Goal: Task Accomplishment & Management: Manage account settings

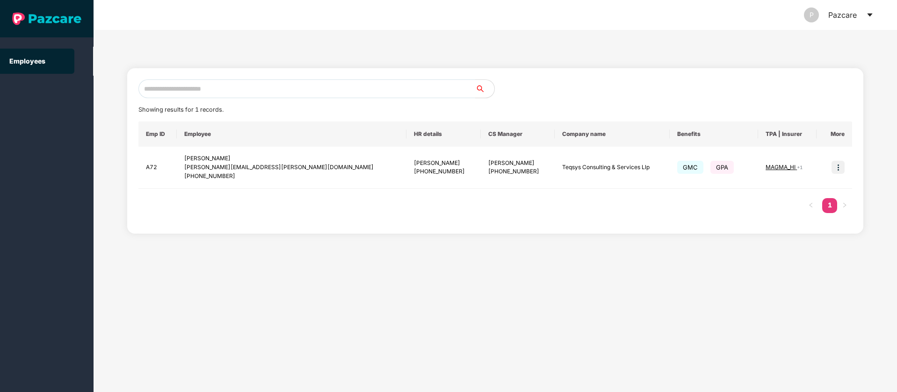
click at [872, 15] on icon "caret-down" at bounding box center [869, 14] width 7 height 7
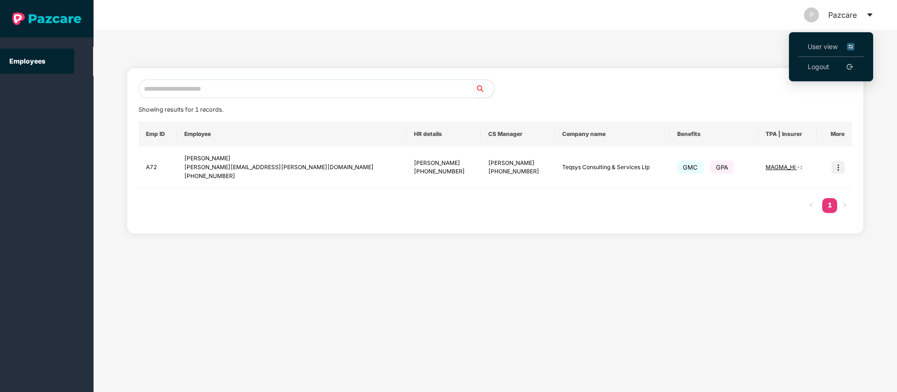
click at [852, 45] on img at bounding box center [850, 47] width 7 height 10
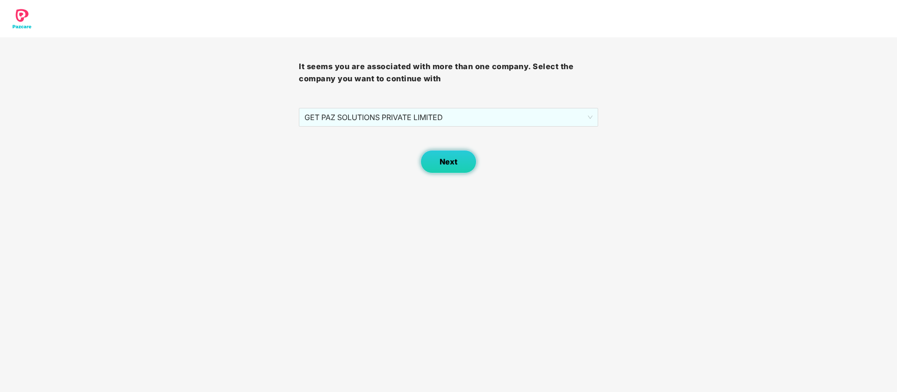
click at [448, 170] on button "Next" at bounding box center [448, 161] width 56 height 23
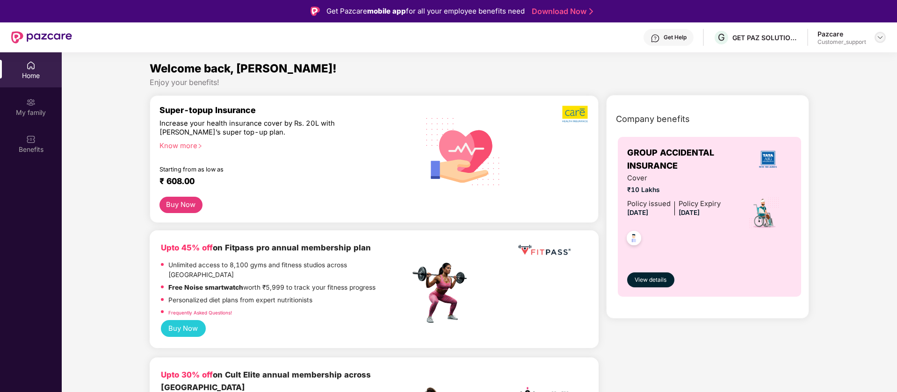
click at [877, 38] on img at bounding box center [879, 37] width 7 height 7
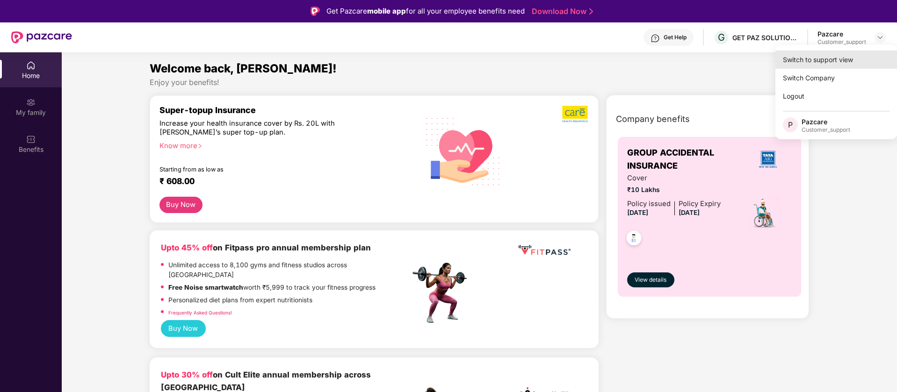
click at [844, 62] on div "Switch to support view" at bounding box center [836, 59] width 122 height 18
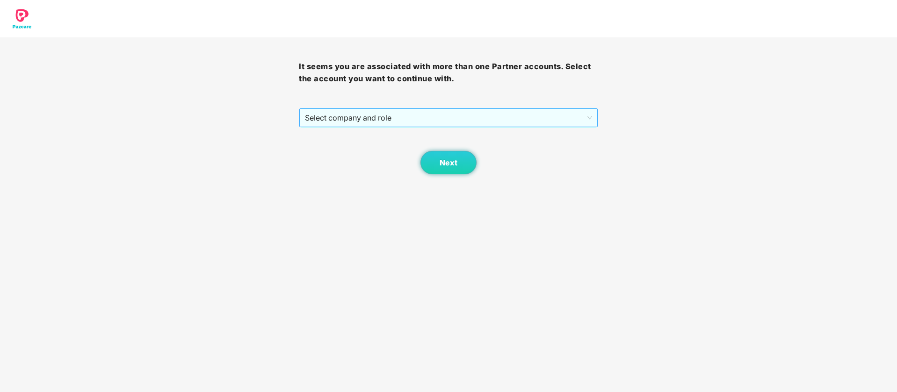
click at [525, 120] on span "Select company and role" at bounding box center [448, 118] width 287 height 18
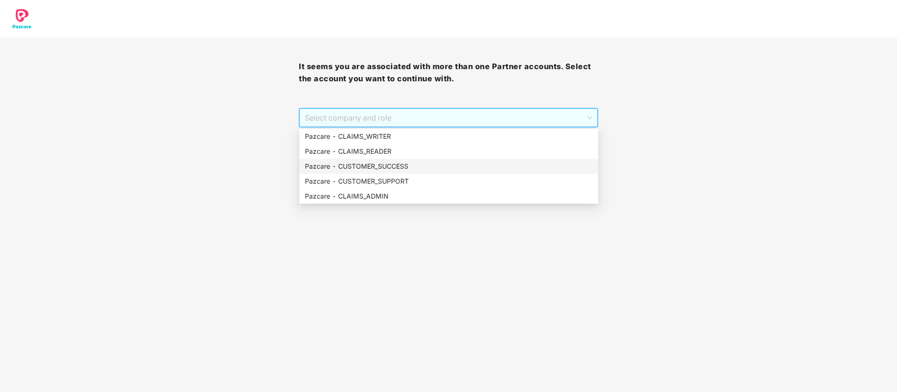
click at [385, 173] on div "Pazcare - CUSTOMER_SUCCESS" at bounding box center [448, 166] width 299 height 15
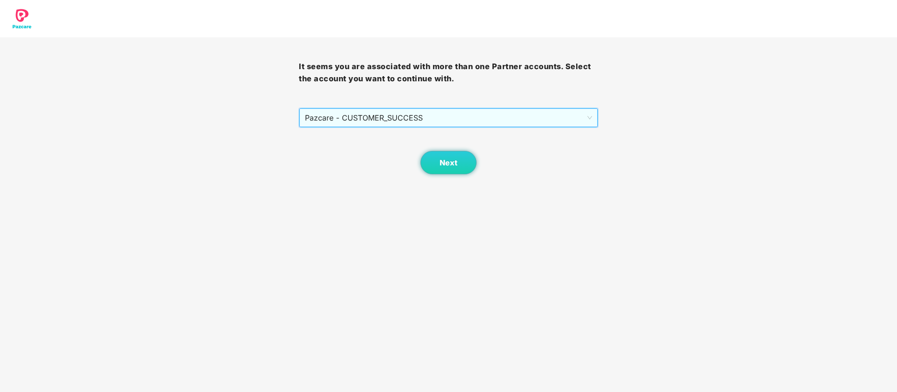
click at [494, 169] on div "Next" at bounding box center [448, 151] width 299 height 47
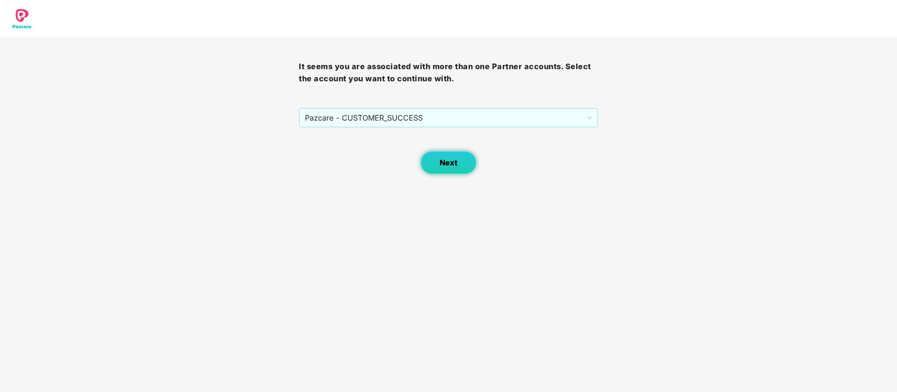
click at [458, 156] on button "Next" at bounding box center [448, 162] width 56 height 23
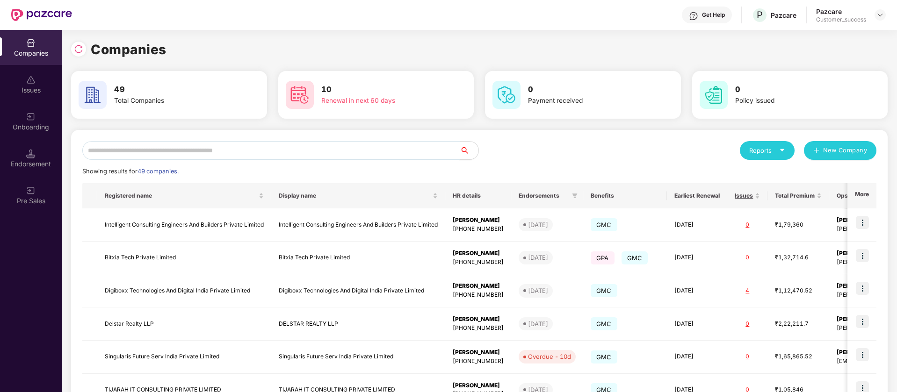
click at [184, 146] on input "text" at bounding box center [270, 150] width 377 height 19
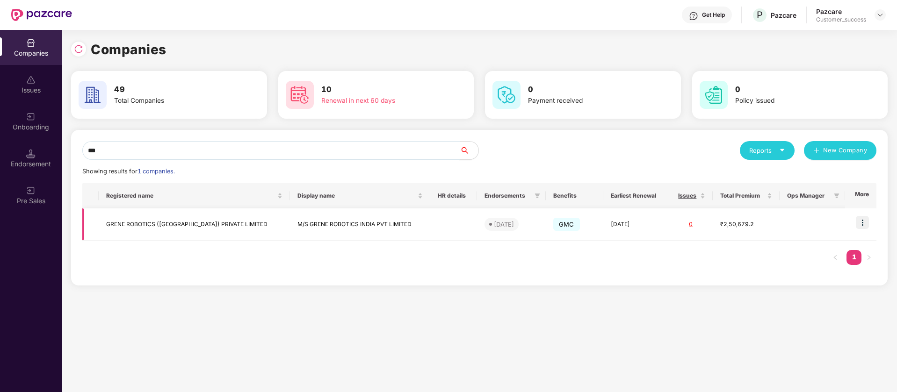
type input "***"
click at [865, 223] on img at bounding box center [862, 222] width 13 height 13
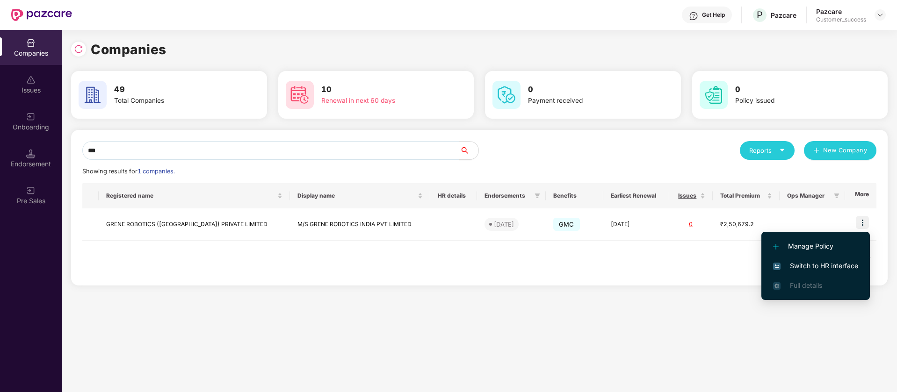
click at [856, 261] on span "Switch to HR interface" at bounding box center [815, 266] width 85 height 10
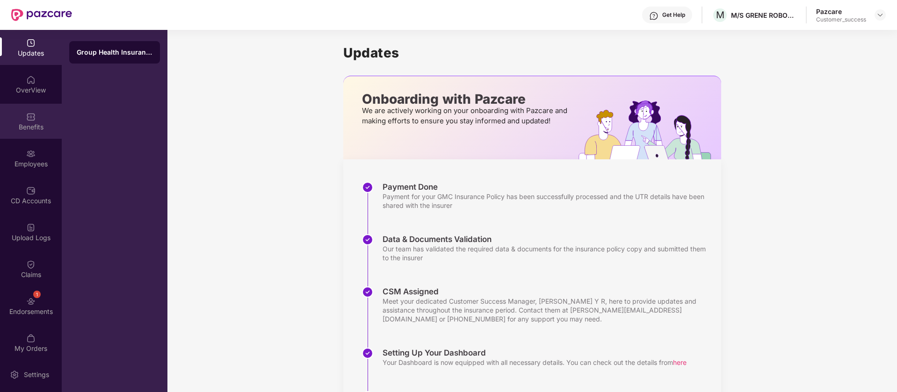
click at [46, 115] on div "Benefits" at bounding box center [31, 121] width 62 height 35
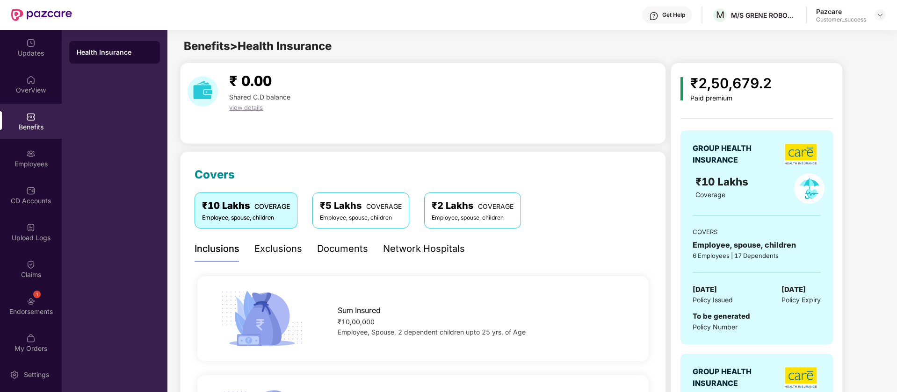
click at [366, 213] on div "₹5 Lakhs COVERAGE" at bounding box center [361, 206] width 82 height 14
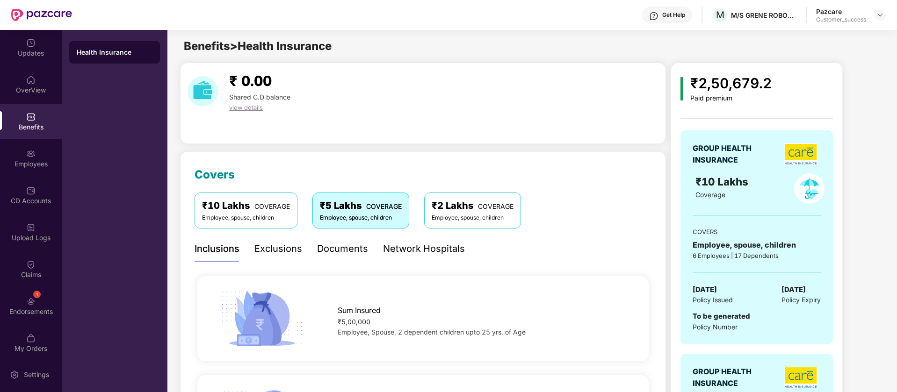
click at [294, 213] on div "₹10 Lakhs COVERAGE Employee, spouse, children" at bounding box center [246, 211] width 103 height 36
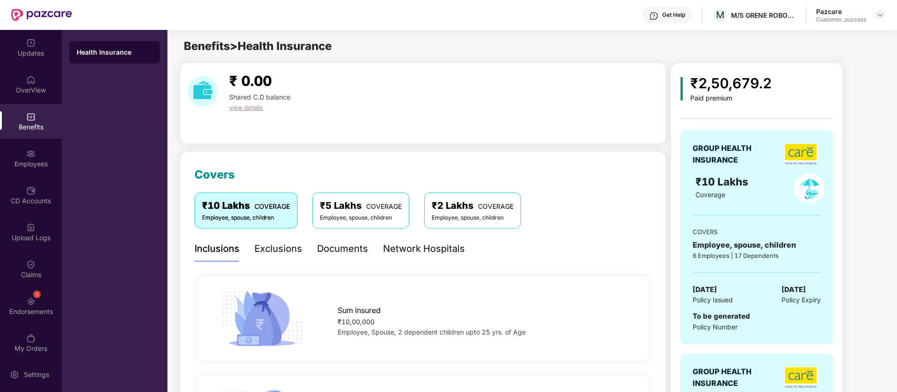
click at [354, 218] on div "Employee, spouse, children" at bounding box center [361, 218] width 82 height 9
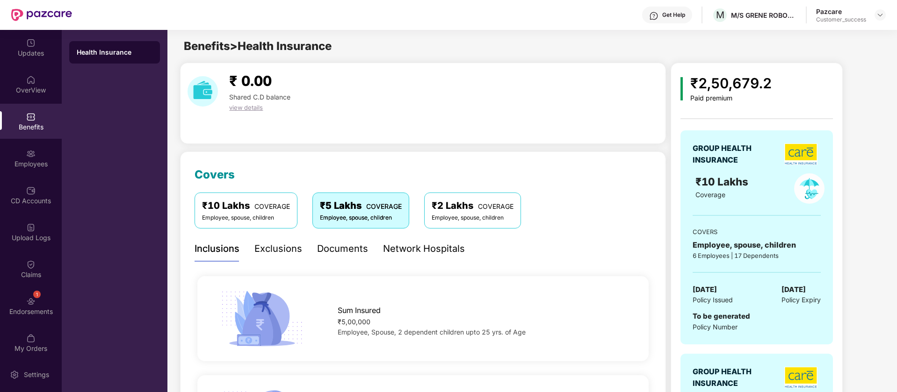
click at [509, 215] on div "Employee, spouse, children" at bounding box center [473, 218] width 82 height 9
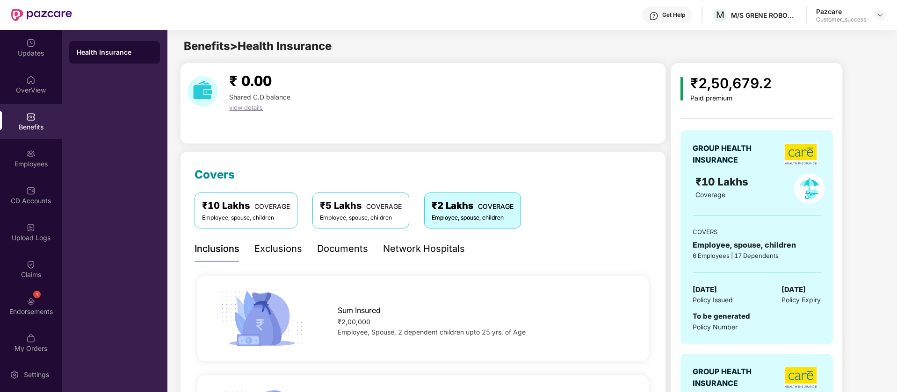
click at [246, 210] on div "₹10 Lakhs COVERAGE" at bounding box center [246, 206] width 88 height 14
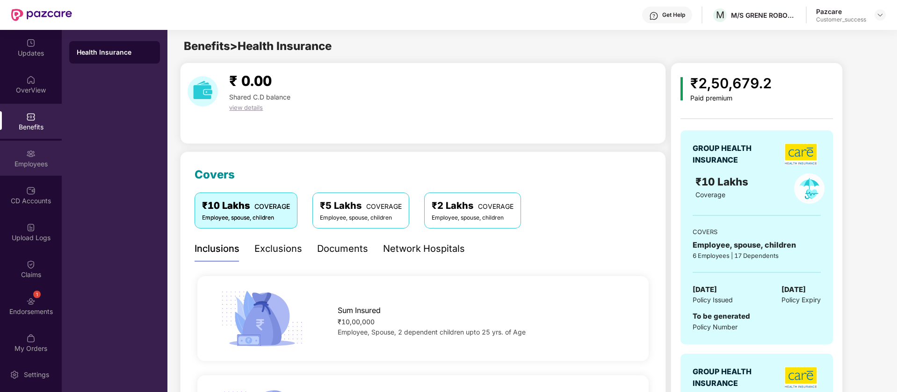
click at [35, 158] on div "Employees" at bounding box center [31, 158] width 62 height 35
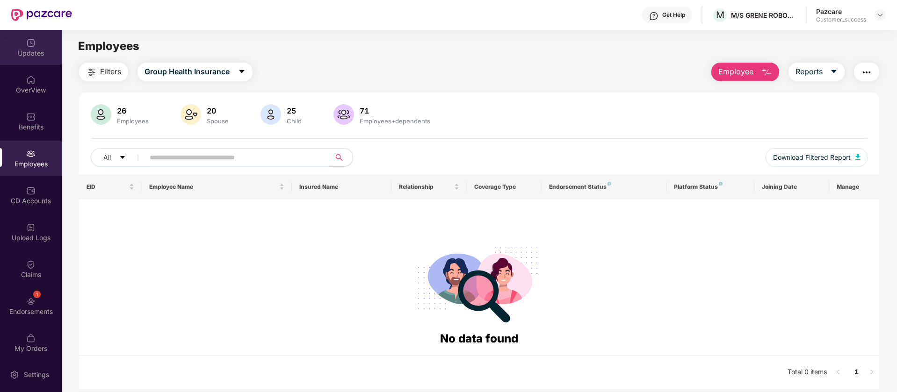
click at [29, 64] on div "Updates" at bounding box center [31, 47] width 62 height 35
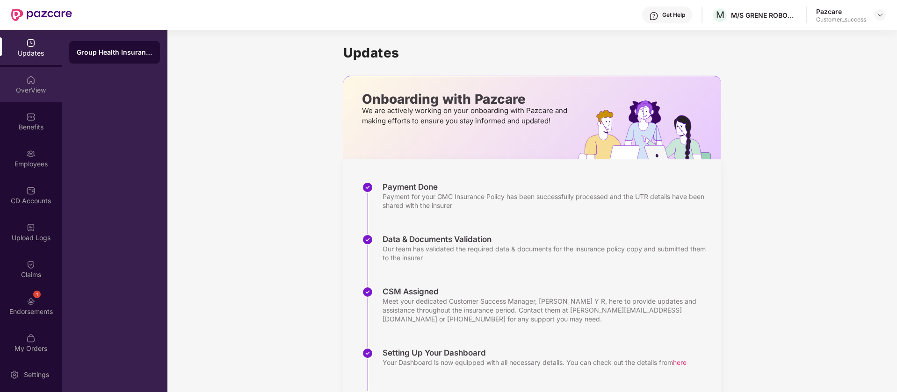
click at [22, 90] on div "OverView" at bounding box center [31, 90] width 62 height 9
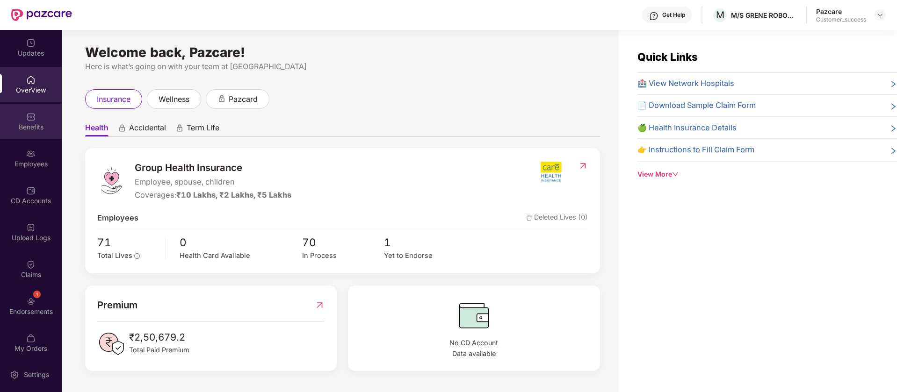
click at [26, 116] on img at bounding box center [30, 116] width 9 height 9
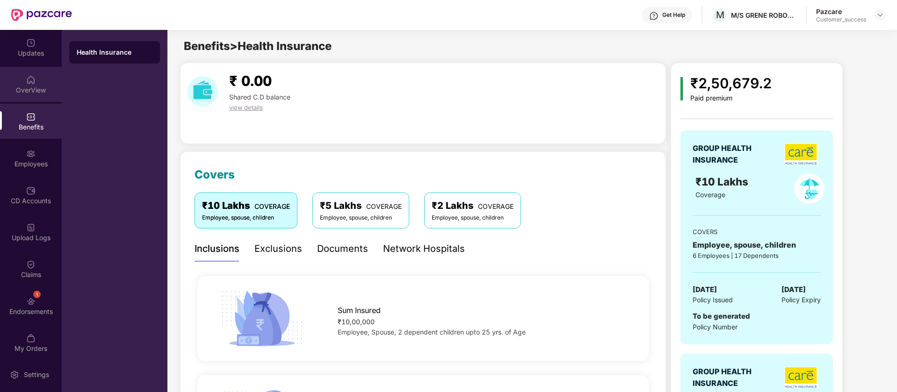
click at [21, 72] on div "OverView" at bounding box center [31, 84] width 62 height 35
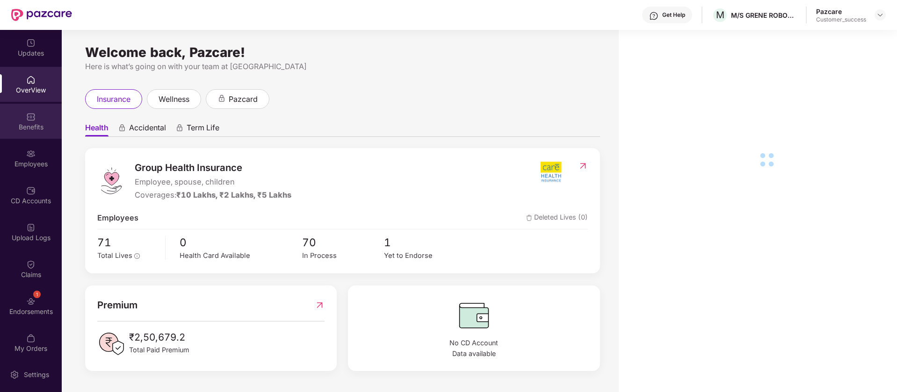
click at [34, 127] on div "Benefits" at bounding box center [31, 127] width 62 height 9
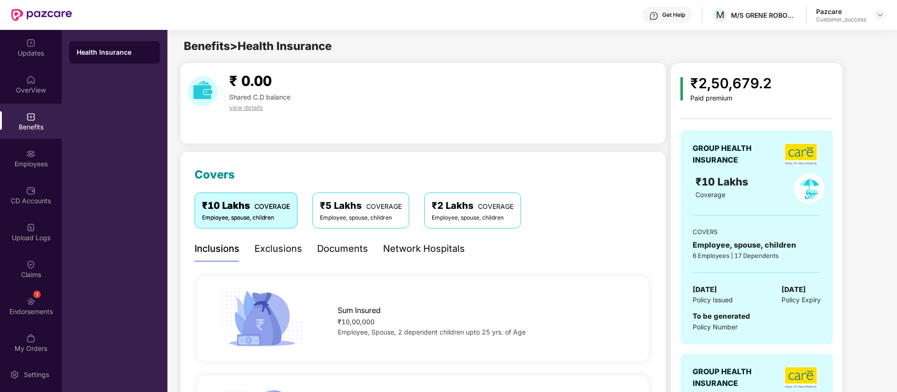
click at [48, 164] on div "Employees" at bounding box center [31, 163] width 62 height 9
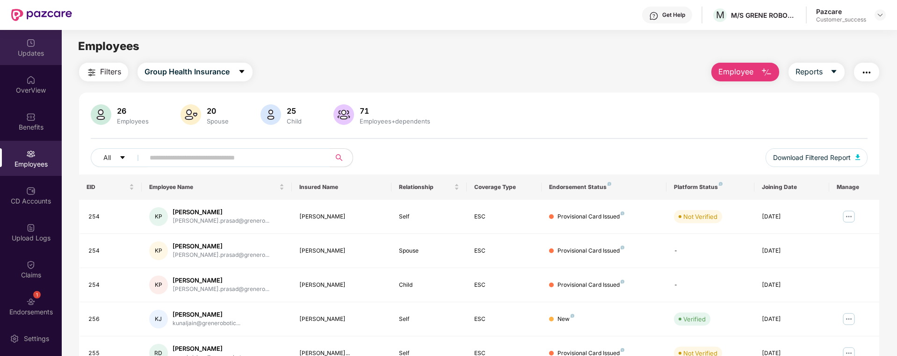
click at [32, 49] on div "Updates" at bounding box center [31, 53] width 62 height 9
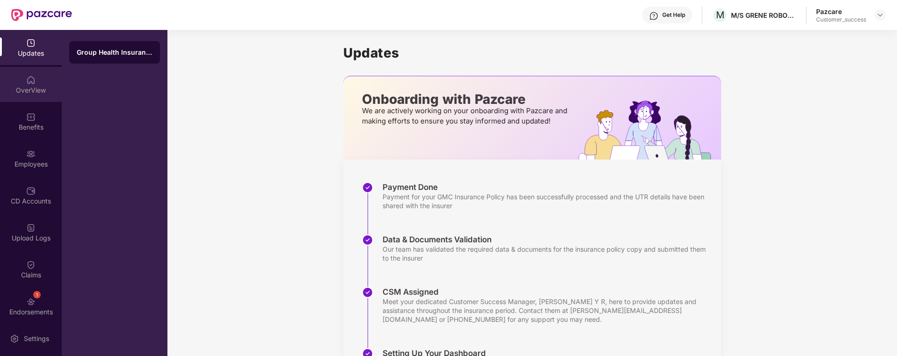
click at [36, 80] on div "OverView" at bounding box center [31, 84] width 62 height 35
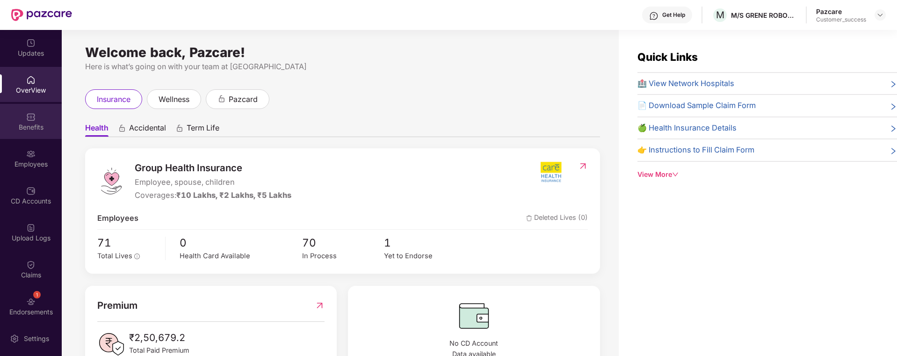
click at [33, 121] on img at bounding box center [30, 116] width 9 height 9
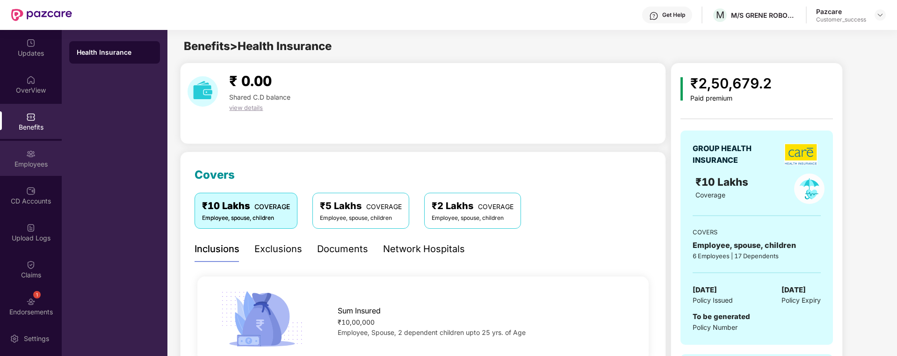
click at [41, 160] on div "Employees" at bounding box center [31, 163] width 62 height 9
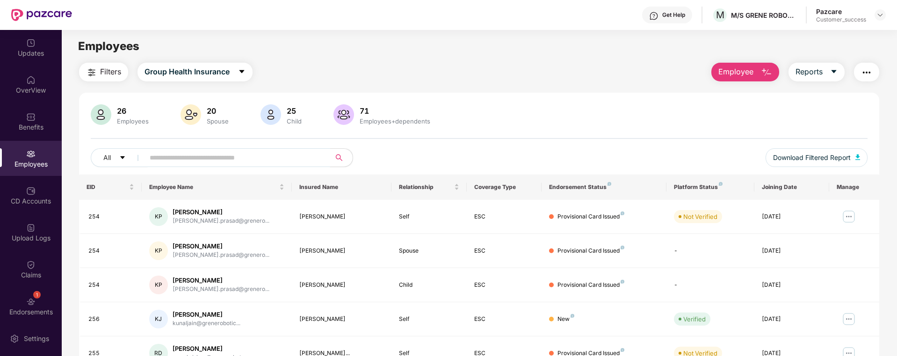
click at [227, 164] on input "text" at bounding box center [234, 158] width 168 height 14
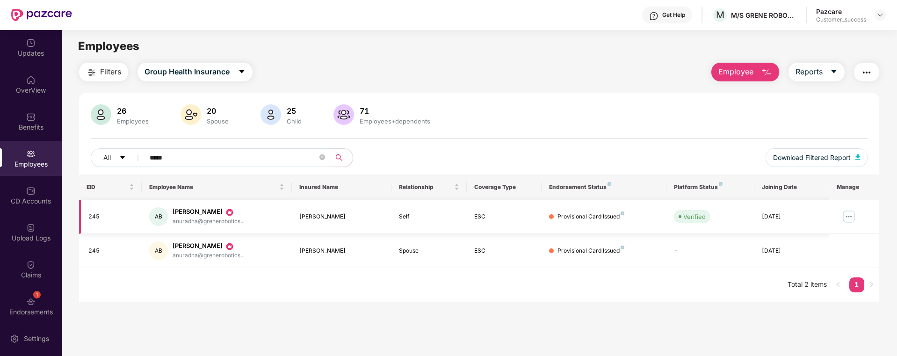
type input "*****"
click at [850, 219] on img at bounding box center [848, 216] width 15 height 15
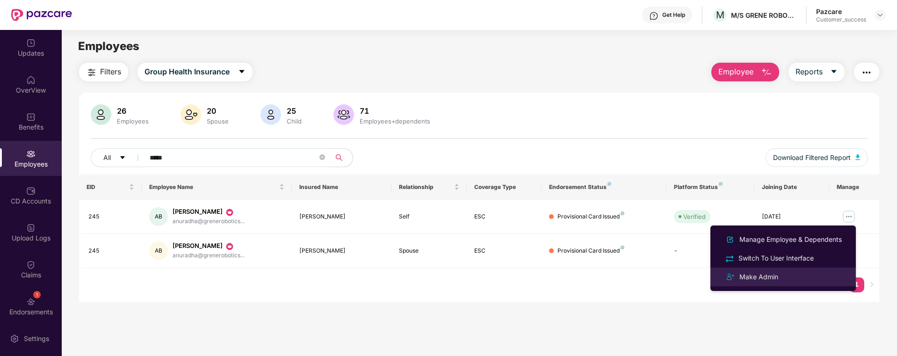
click at [786, 277] on div "Make Admin" at bounding box center [782, 276] width 121 height 11
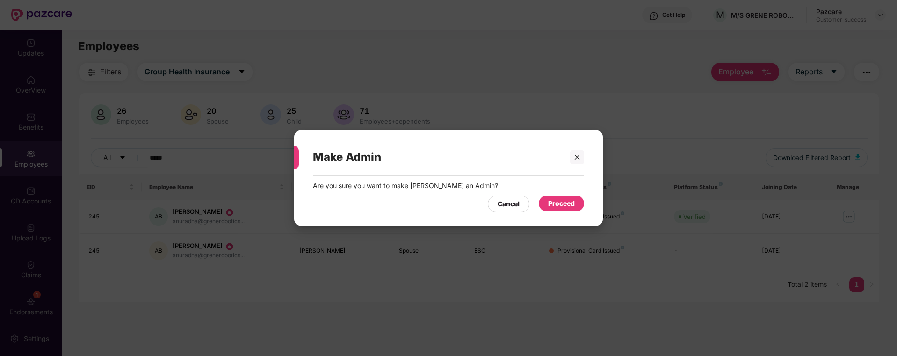
click at [559, 199] on div "Proceed" at bounding box center [561, 203] width 27 height 10
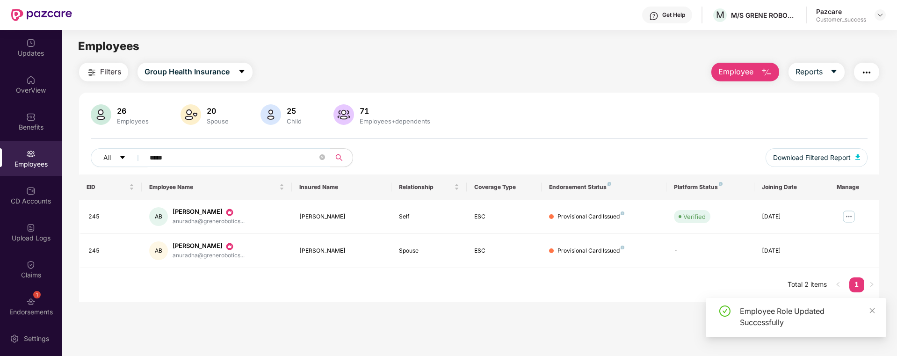
click at [216, 153] on input "*****" at bounding box center [234, 158] width 168 height 14
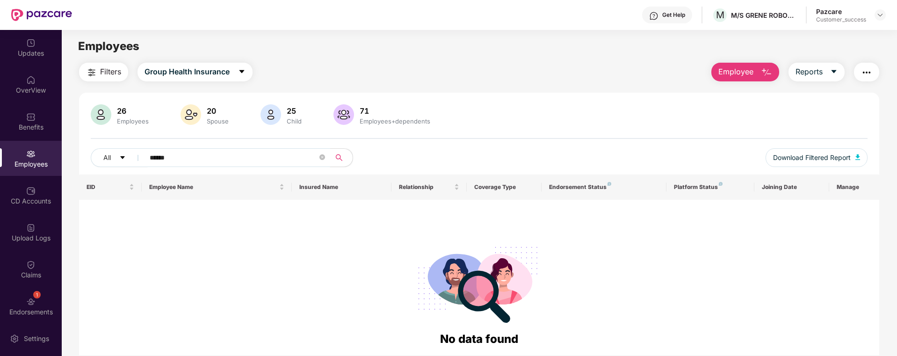
type input "*******"
click at [281, 156] on input "*******" at bounding box center [234, 158] width 168 height 14
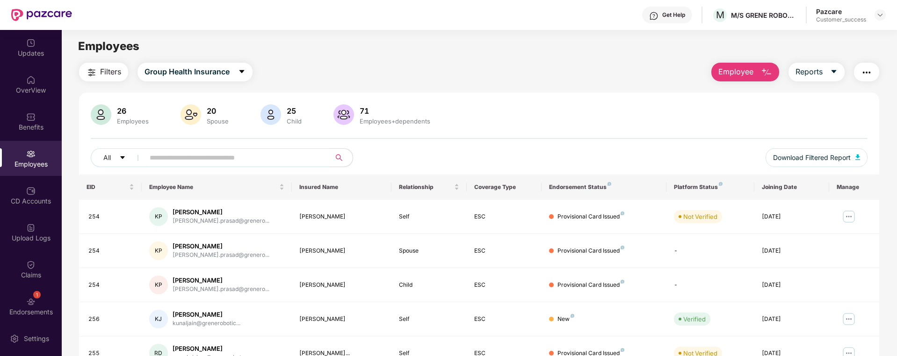
click at [746, 76] on span "Employee" at bounding box center [735, 72] width 35 height 12
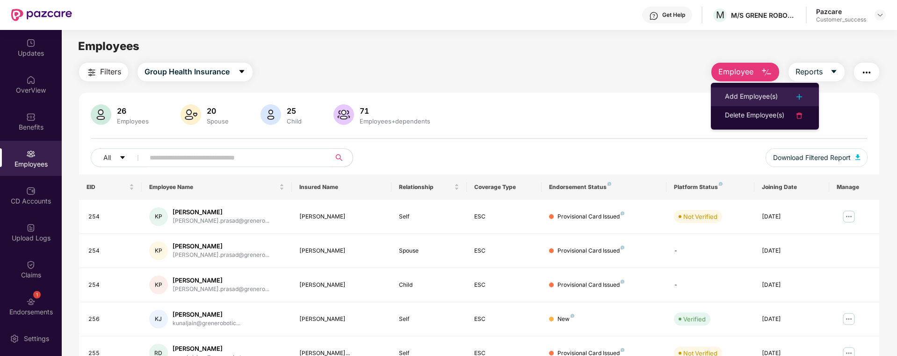
click at [759, 97] on div "Add Employee(s)" at bounding box center [751, 96] width 53 height 11
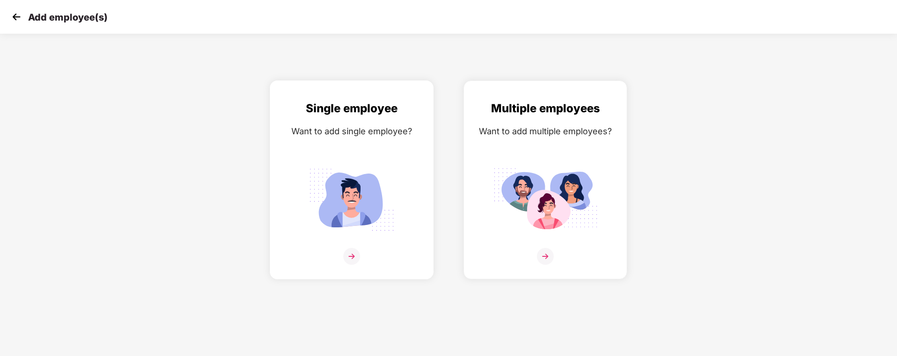
click at [357, 149] on div "Single employee Want to add single employee?" at bounding box center [352, 188] width 144 height 177
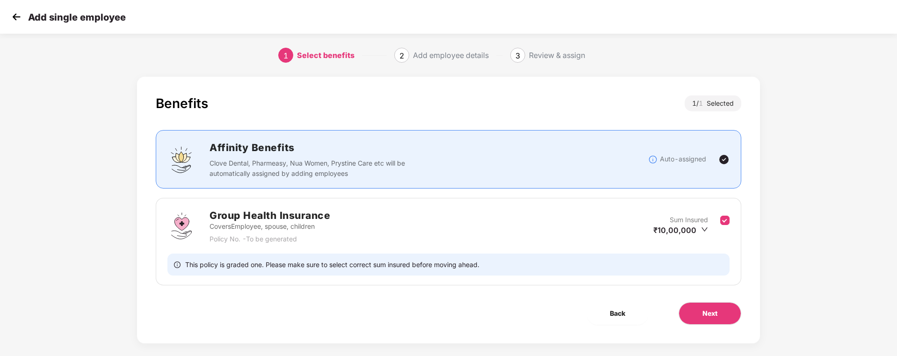
click at [705, 228] on icon "down" at bounding box center [704, 229] width 7 height 7
click at [773, 289] on div "Benefits 1 / 1 Selected Affinity Benefits Clove Dental, Pharmeasy, Nua Women, P…" at bounding box center [448, 219] width 747 height 295
click at [717, 313] on button "Next" at bounding box center [709, 313] width 63 height 22
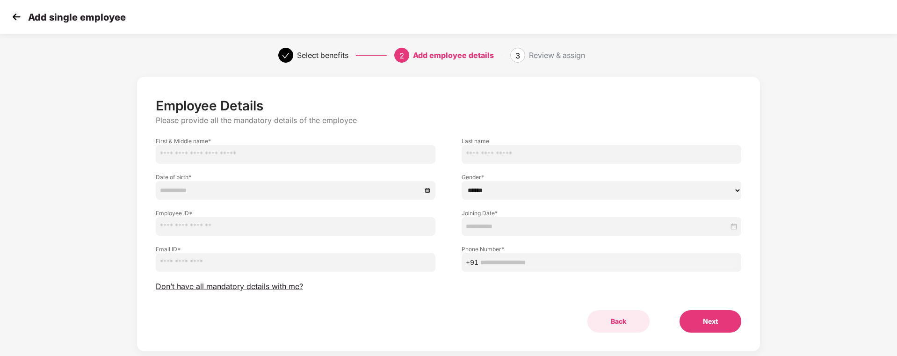
click at [618, 320] on button "Back" at bounding box center [618, 321] width 62 height 22
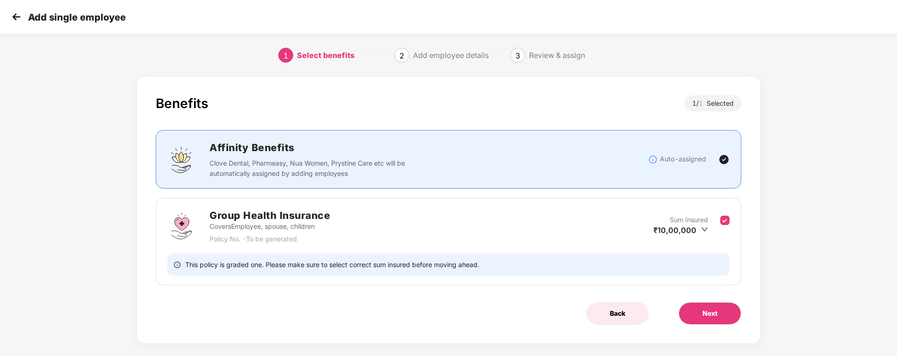
click at [619, 317] on span "Back" at bounding box center [617, 313] width 15 height 10
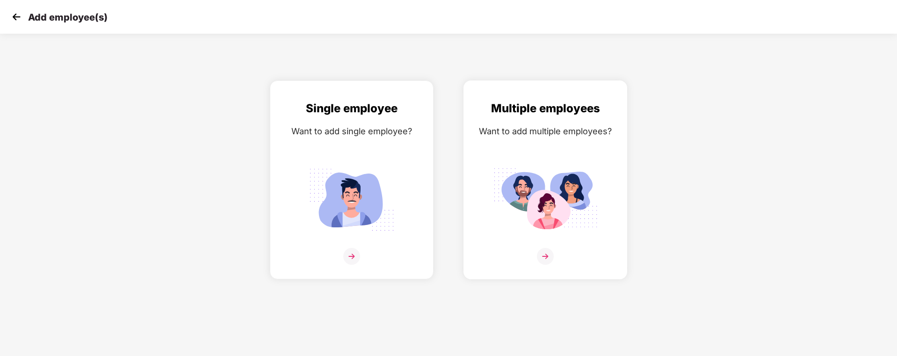
click at [493, 163] on img at bounding box center [545, 199] width 105 height 73
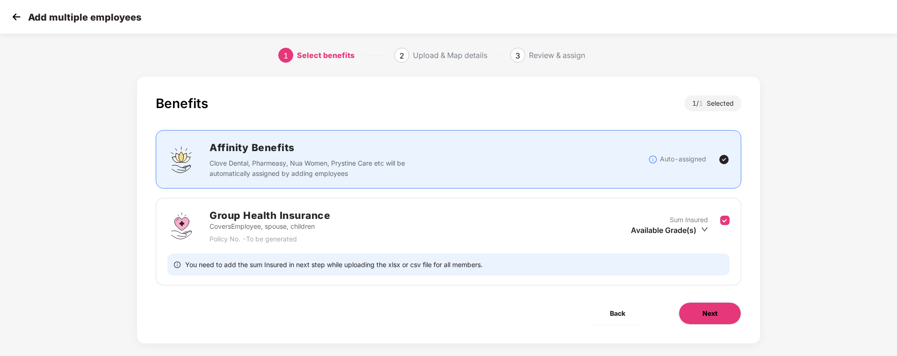
click at [696, 313] on button "Next" at bounding box center [709, 313] width 63 height 22
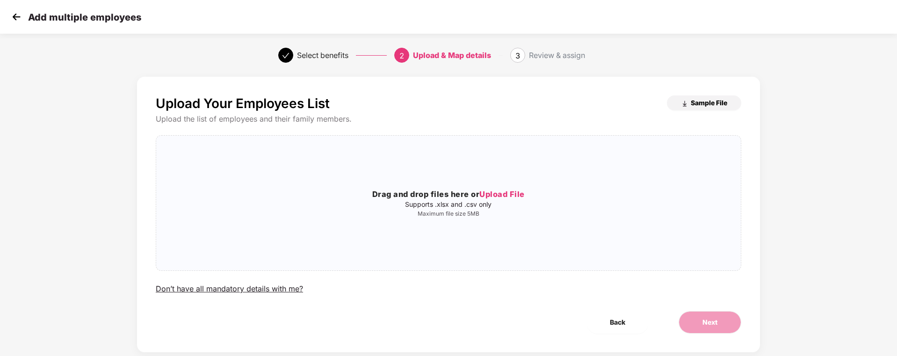
click at [717, 108] on button "Sample File" at bounding box center [704, 102] width 74 height 15
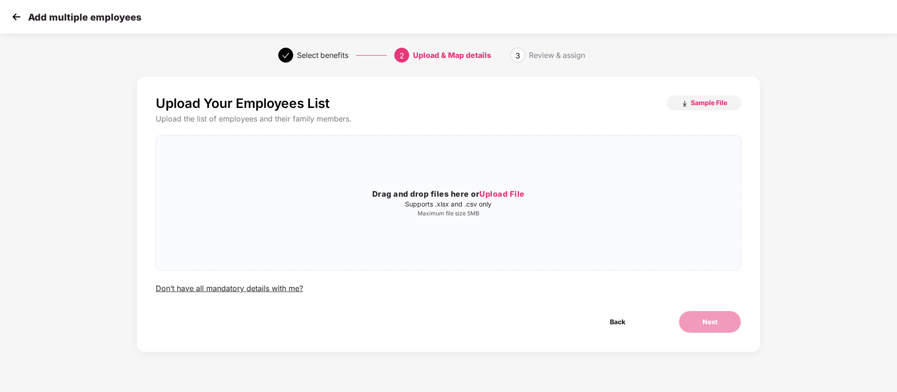
click at [14, 14] on img at bounding box center [16, 17] width 14 height 14
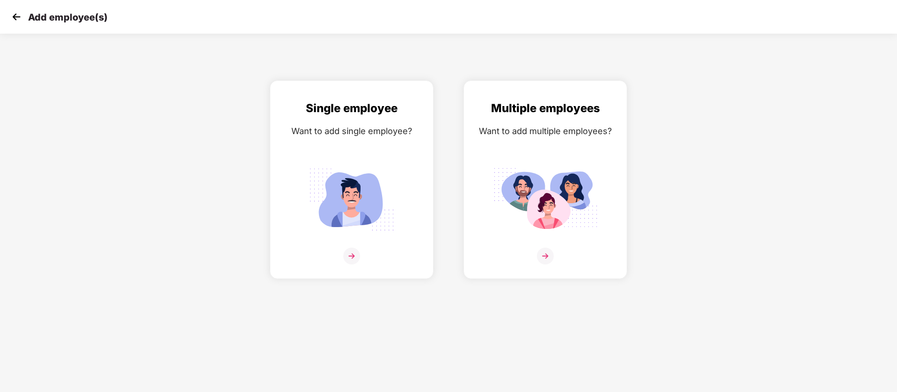
click at [15, 20] on img at bounding box center [16, 17] width 14 height 14
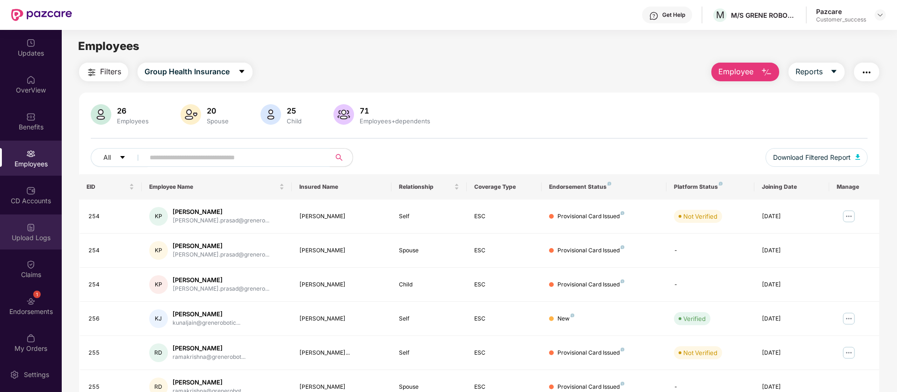
click at [34, 225] on div "Upload Logs" at bounding box center [31, 232] width 62 height 35
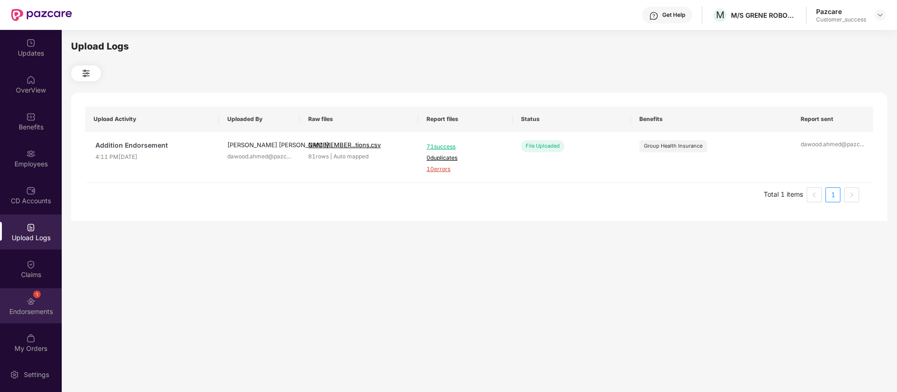
click at [31, 301] on img at bounding box center [30, 301] width 9 height 9
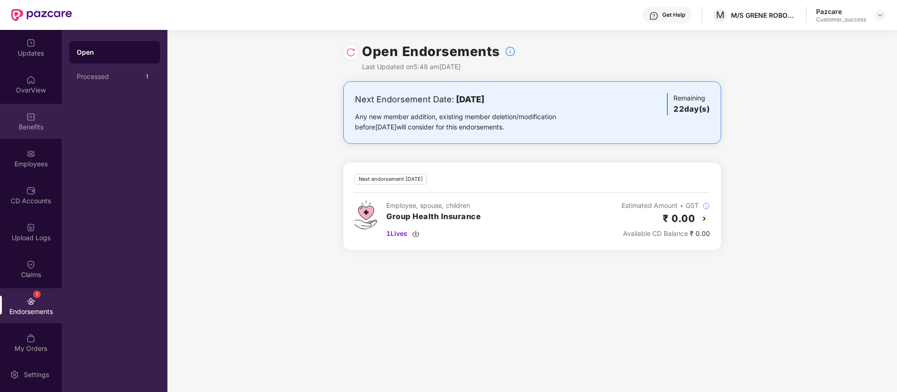
click at [37, 129] on div "Benefits" at bounding box center [31, 127] width 62 height 9
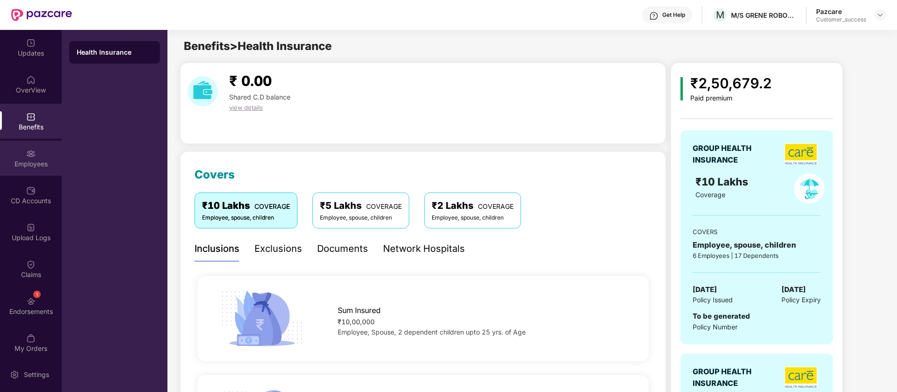
click at [27, 171] on div "Employees" at bounding box center [31, 158] width 62 height 35
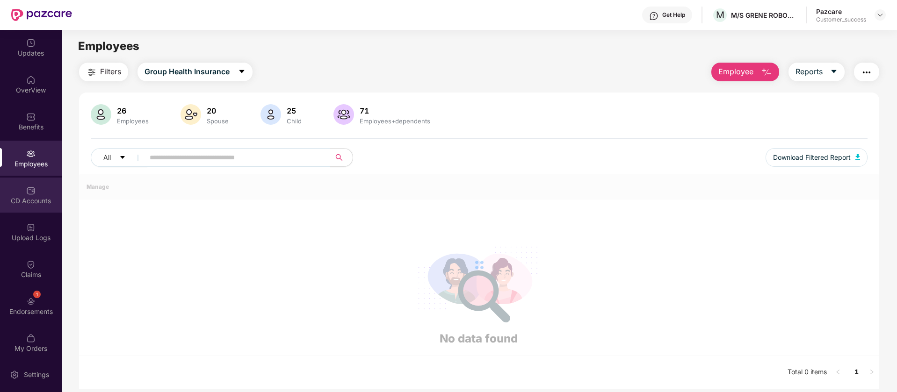
click at [29, 202] on div "CD Accounts" at bounding box center [31, 200] width 62 height 9
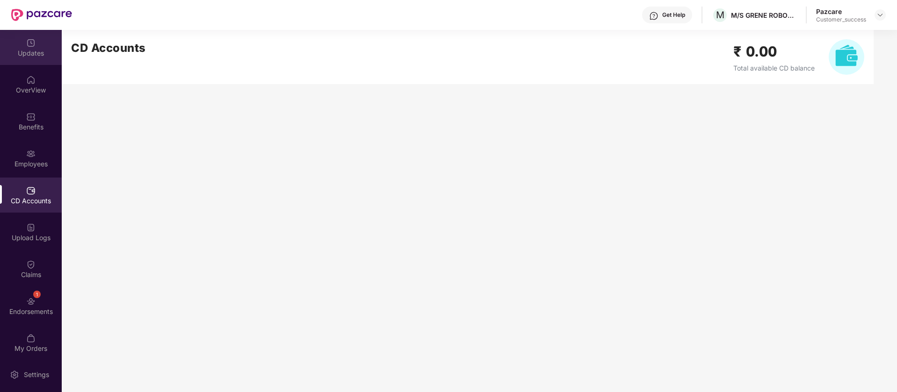
click at [41, 51] on div "Updates" at bounding box center [31, 53] width 62 height 9
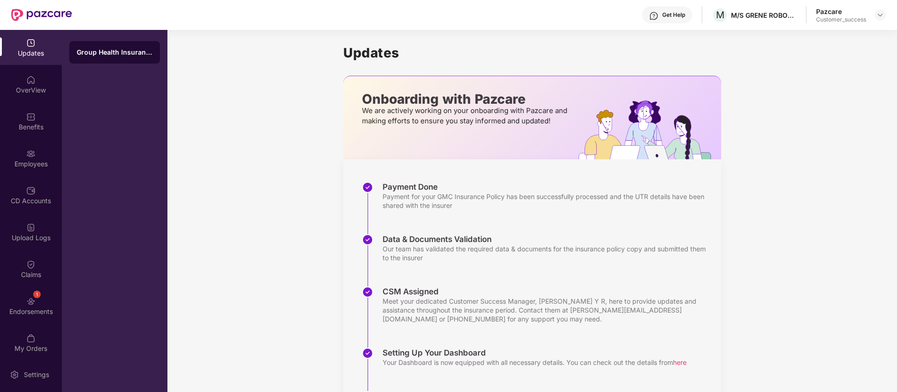
scroll to position [105, 0]
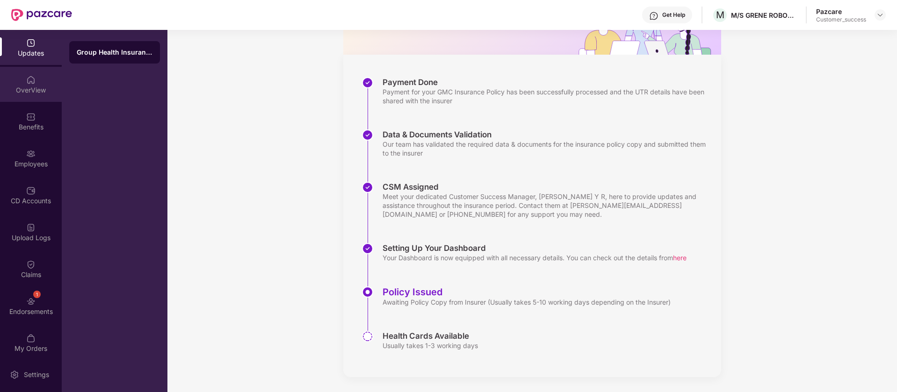
click at [23, 80] on div "OverView" at bounding box center [31, 84] width 62 height 35
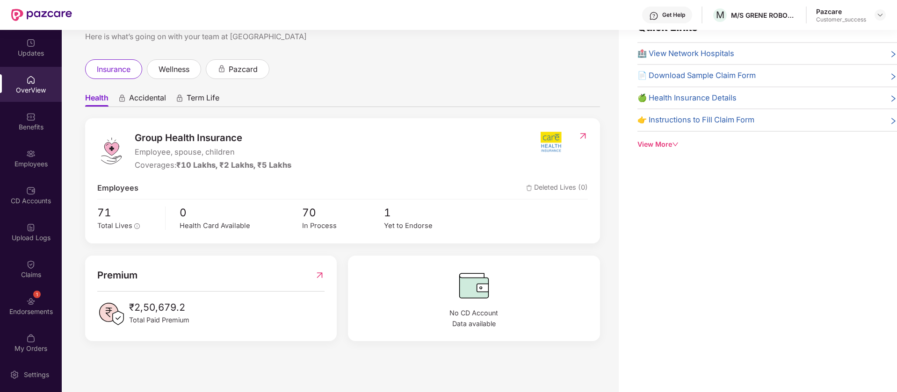
scroll to position [0, 0]
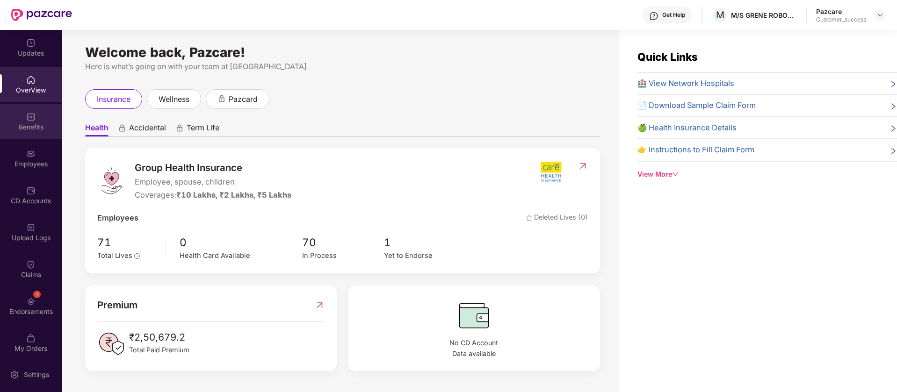
click at [31, 116] on img at bounding box center [30, 116] width 9 height 9
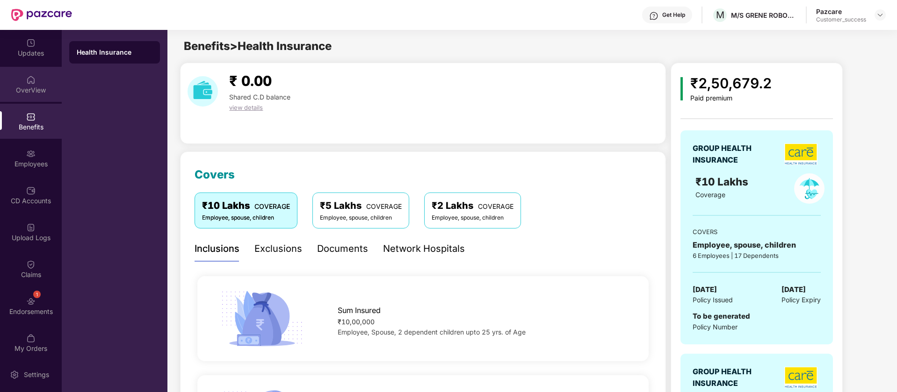
click at [34, 88] on div "OverView" at bounding box center [31, 90] width 62 height 9
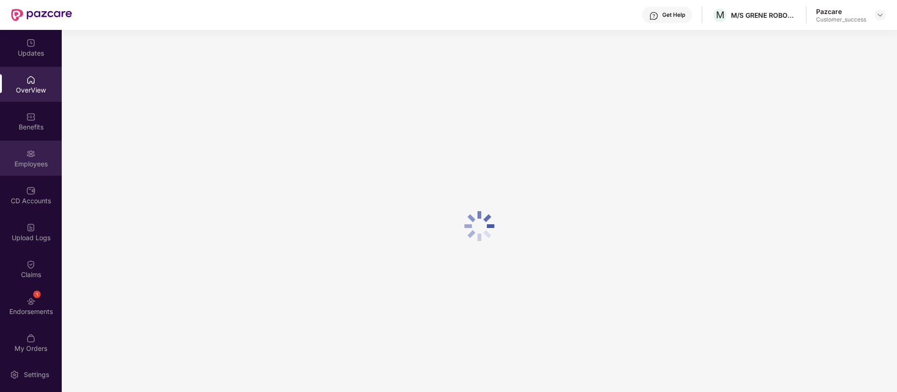
click at [28, 155] on img at bounding box center [30, 153] width 9 height 9
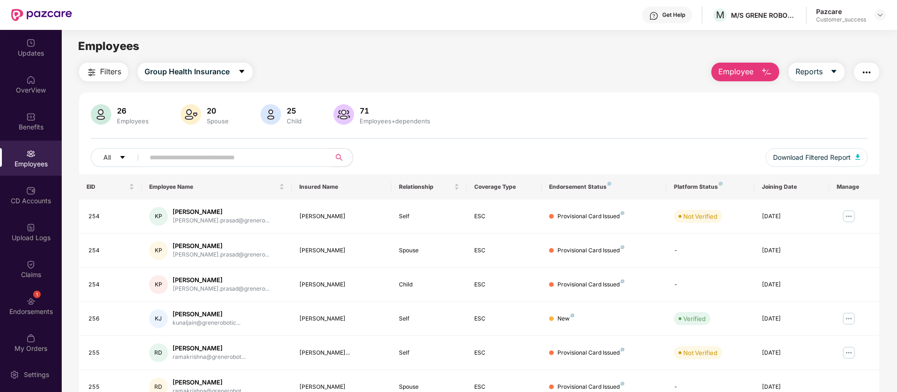
click at [873, 69] on button "button" at bounding box center [866, 72] width 25 height 19
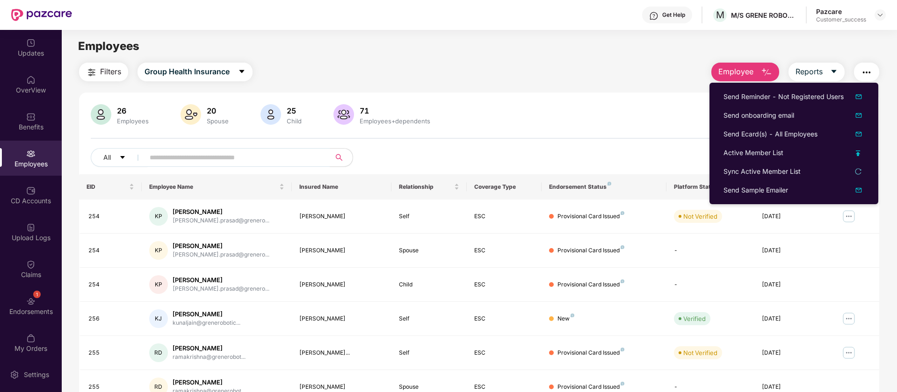
click at [304, 56] on main "Employees Filters Group Health Insurance Employee Reports 26 Employees 20 Spous…" at bounding box center [479, 226] width 835 height 392
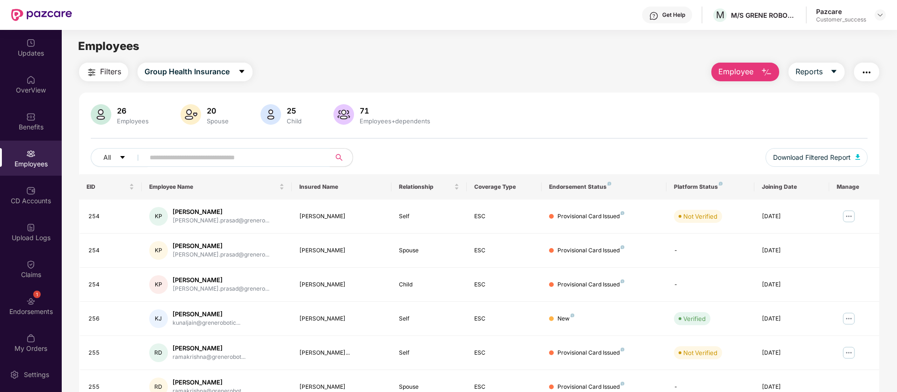
click at [365, 118] on div "Employees+dependents" at bounding box center [395, 120] width 74 height 7
click at [205, 157] on input "text" at bounding box center [234, 158] width 168 height 14
click at [35, 55] on div "Updates" at bounding box center [31, 53] width 62 height 9
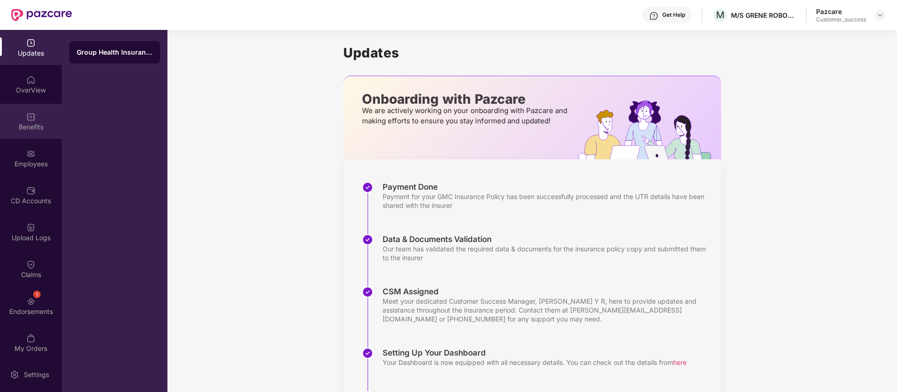
click at [36, 128] on div "Benefits" at bounding box center [31, 127] width 62 height 9
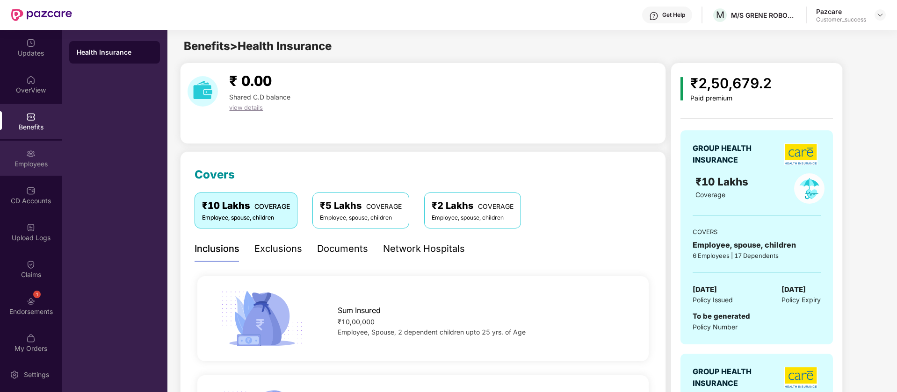
click at [35, 166] on div "Employees" at bounding box center [31, 163] width 62 height 9
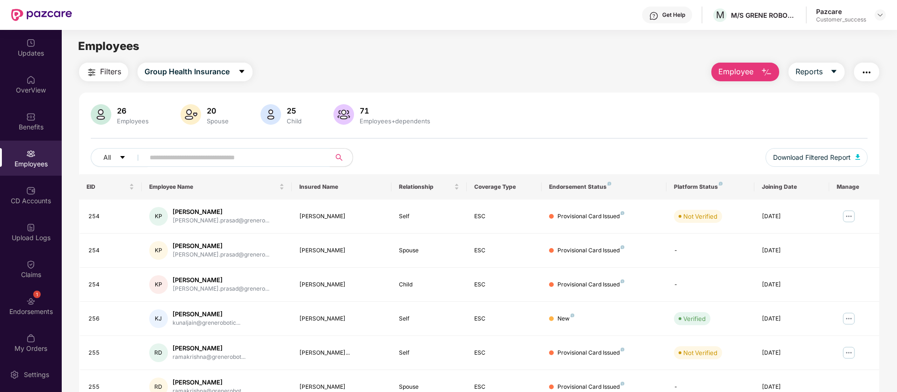
click at [662, 15] on div "Get Help" at bounding box center [673, 14] width 23 height 7
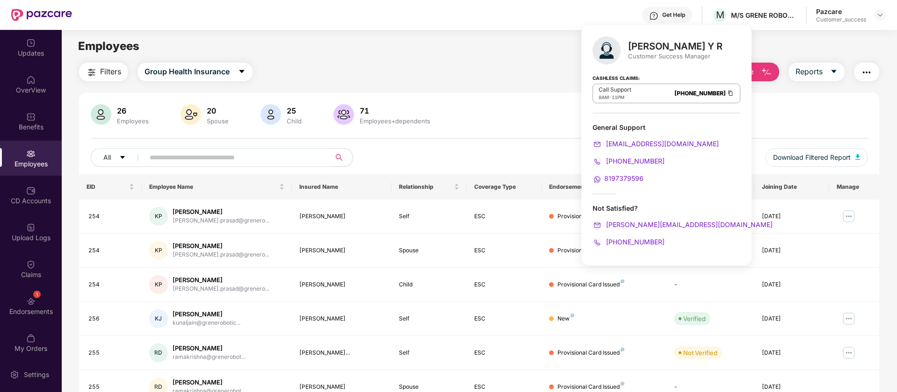
click at [557, 88] on div "Filters Group Health Insurance Employee Reports 26 Employees 20 Spouse 25 Child…" at bounding box center [479, 319] width 800 height 512
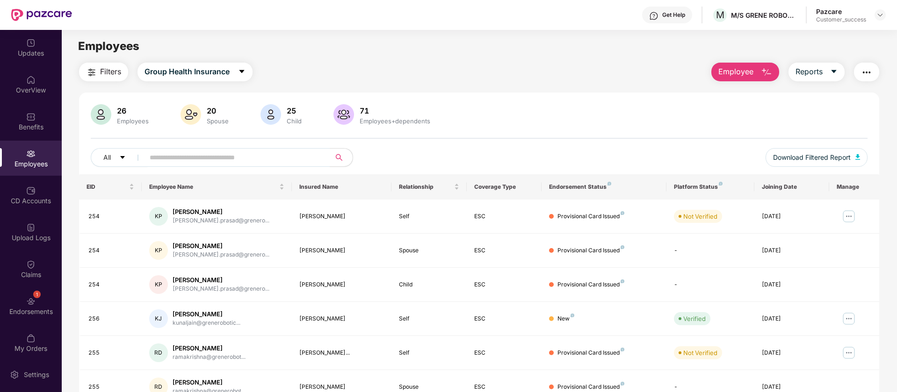
click at [680, 17] on div "Get Help" at bounding box center [673, 14] width 23 height 7
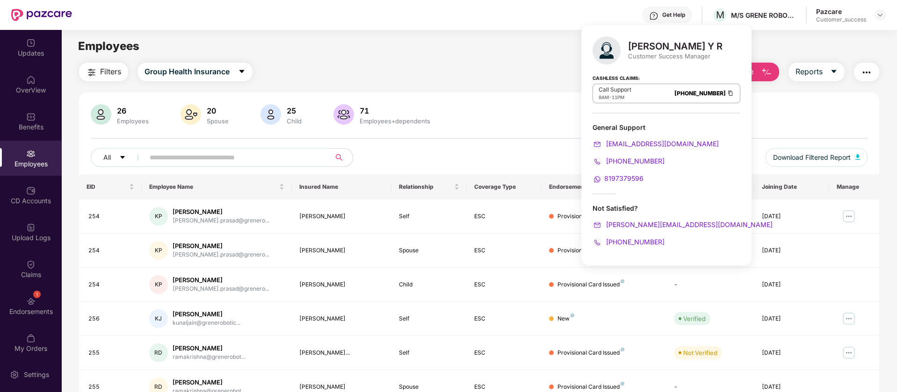
click at [539, 30] on main "Employees Filters Group Health Insurance Employee Reports 26 Employees 20 Spous…" at bounding box center [479, 226] width 835 height 392
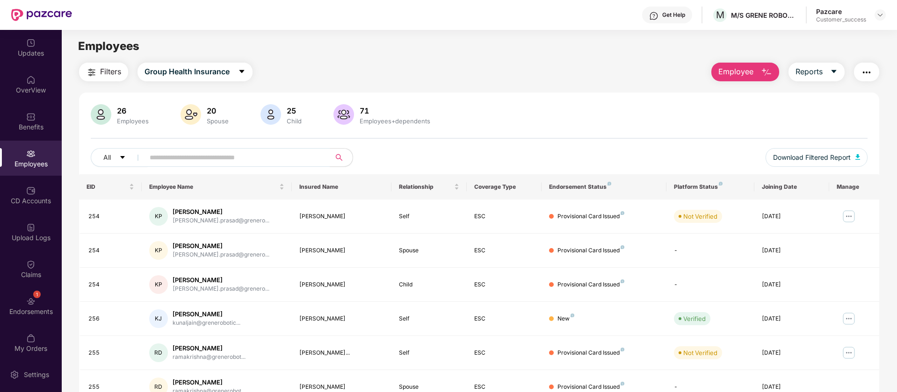
click at [530, 38] on div "Employees" at bounding box center [479, 46] width 835 height 18
click at [29, 200] on div "CD Accounts" at bounding box center [31, 200] width 62 height 9
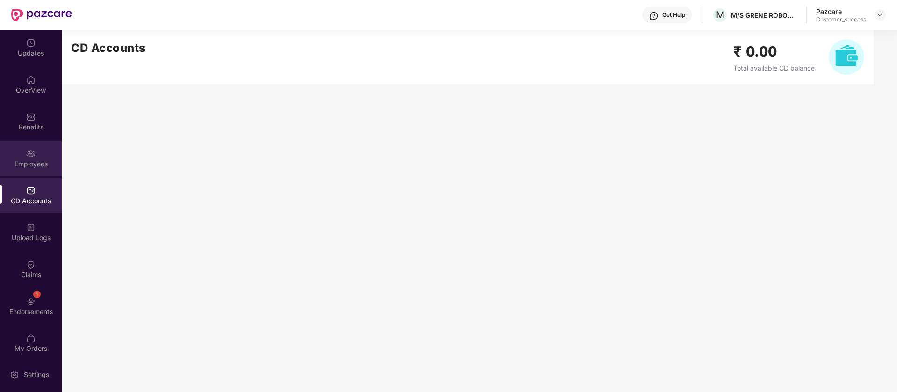
click at [39, 154] on div "Employees" at bounding box center [31, 158] width 62 height 35
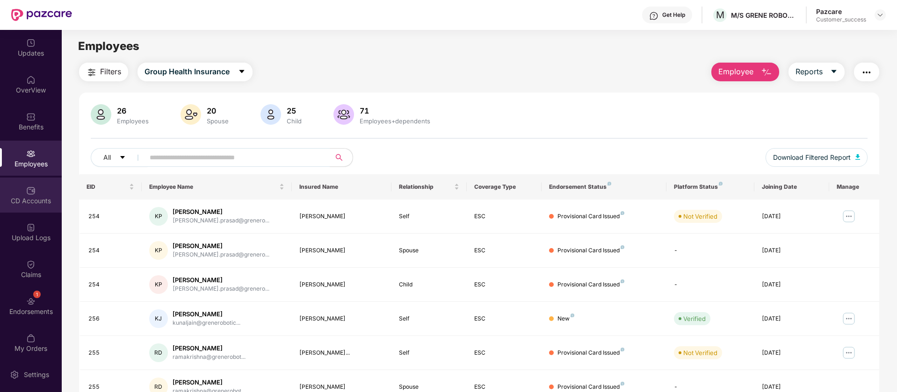
click at [32, 193] on img at bounding box center [30, 190] width 9 height 9
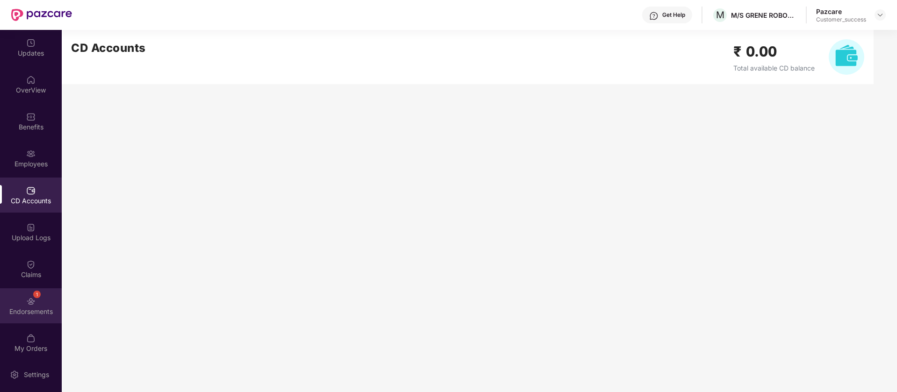
click at [28, 299] on img at bounding box center [30, 301] width 9 height 9
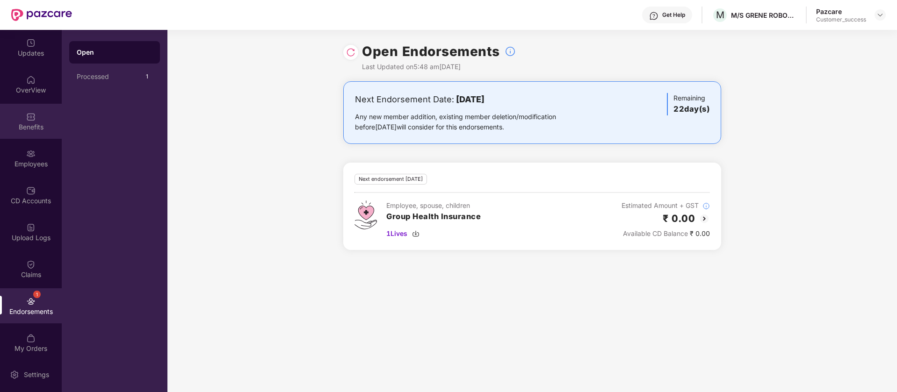
click at [16, 127] on div "Benefits" at bounding box center [31, 127] width 62 height 9
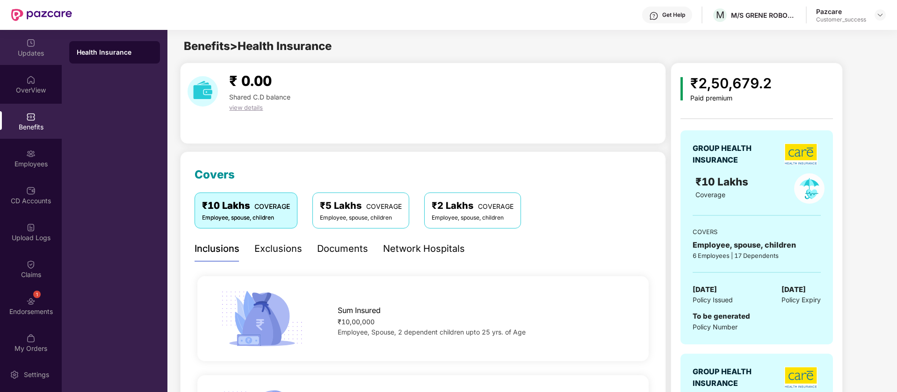
click at [31, 64] on div "Updates" at bounding box center [31, 47] width 62 height 35
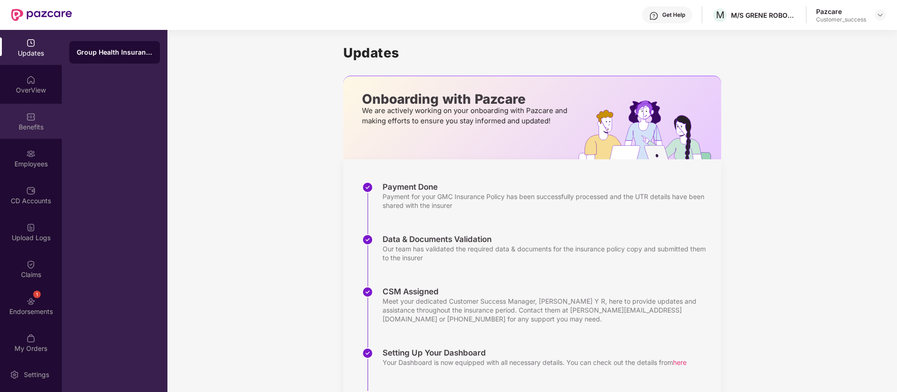
click at [37, 128] on div "Benefits" at bounding box center [31, 127] width 62 height 9
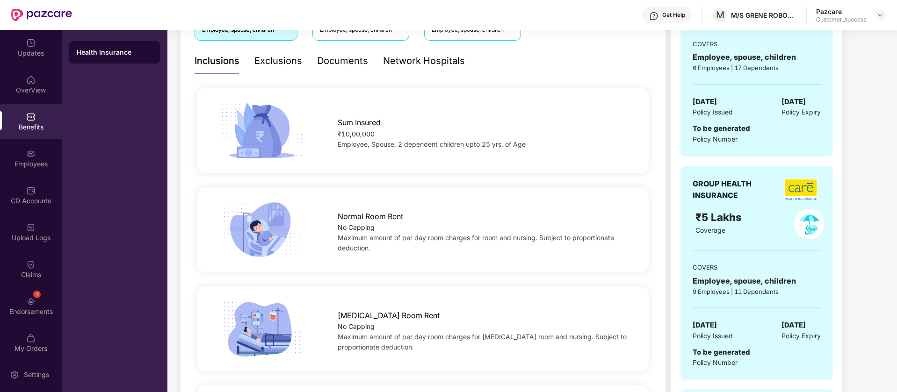
scroll to position [195, 0]
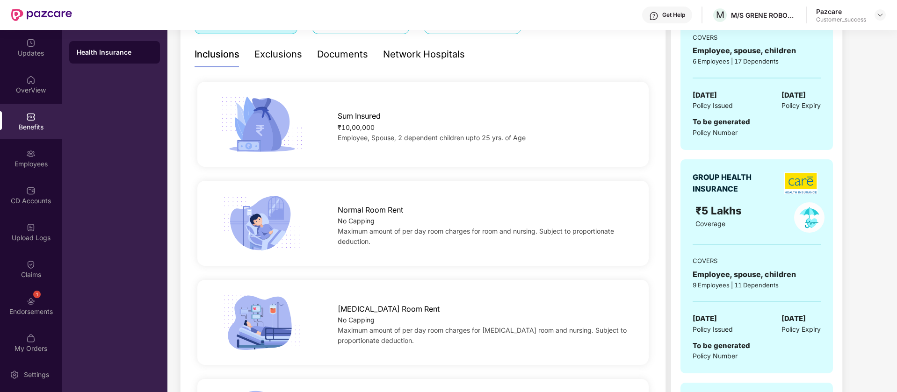
click at [287, 60] on div "Exclusions" at bounding box center [278, 54] width 48 height 14
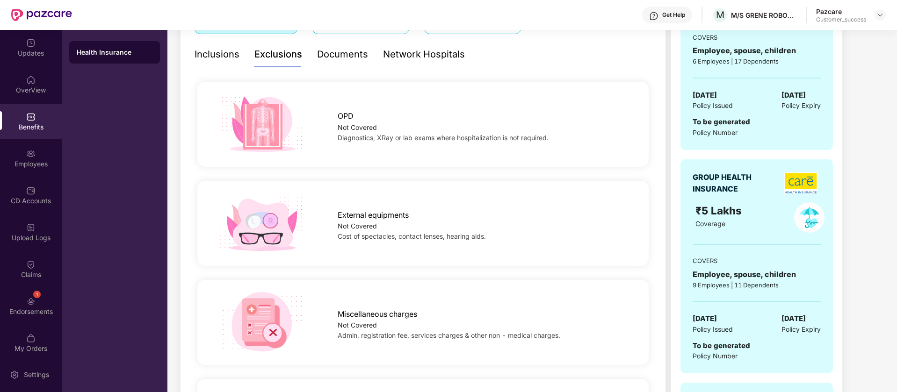
click at [348, 58] on div "Documents" at bounding box center [342, 54] width 51 height 14
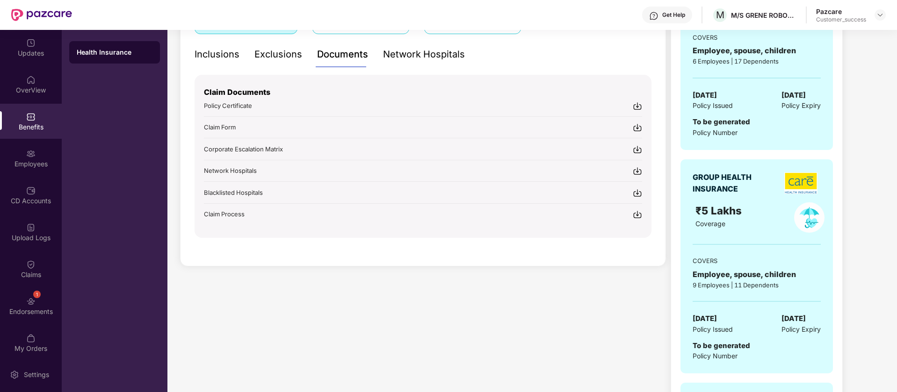
click at [434, 56] on div "Network Hospitals" at bounding box center [424, 54] width 82 height 14
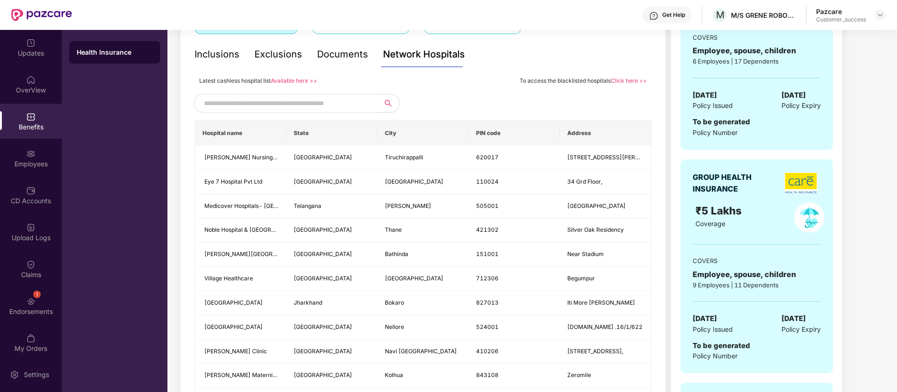
click at [317, 111] on span at bounding box center [285, 103] width 182 height 19
click at [300, 81] on link "Available here >>" at bounding box center [294, 80] width 46 height 7
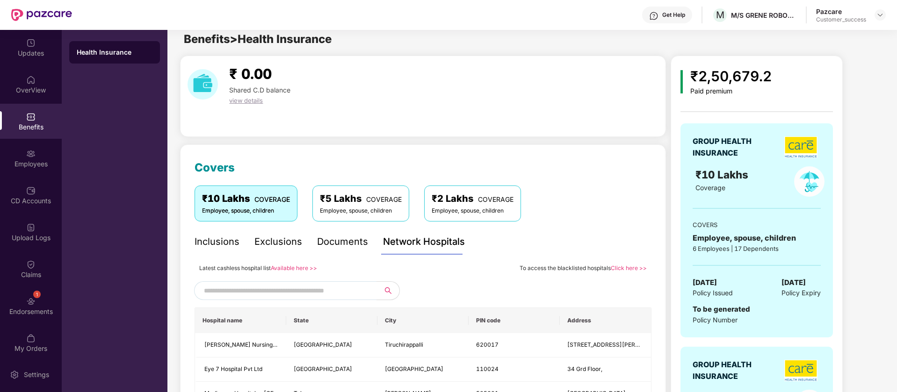
scroll to position [0, 0]
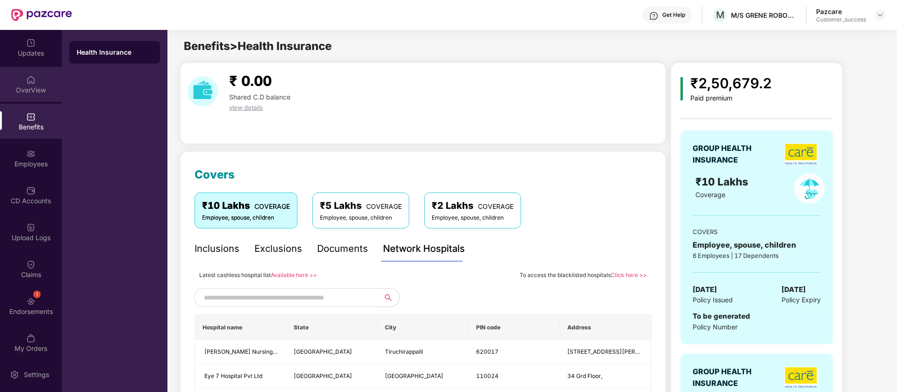
click at [32, 78] on img at bounding box center [30, 79] width 9 height 9
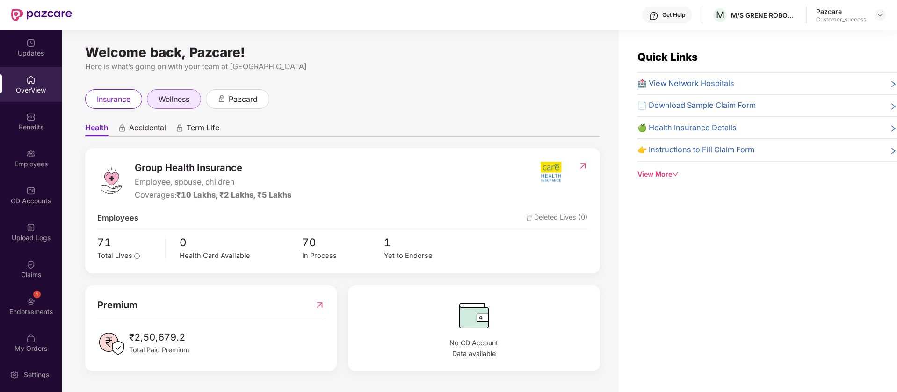
click at [166, 101] on span "wellness" at bounding box center [174, 100] width 31 height 12
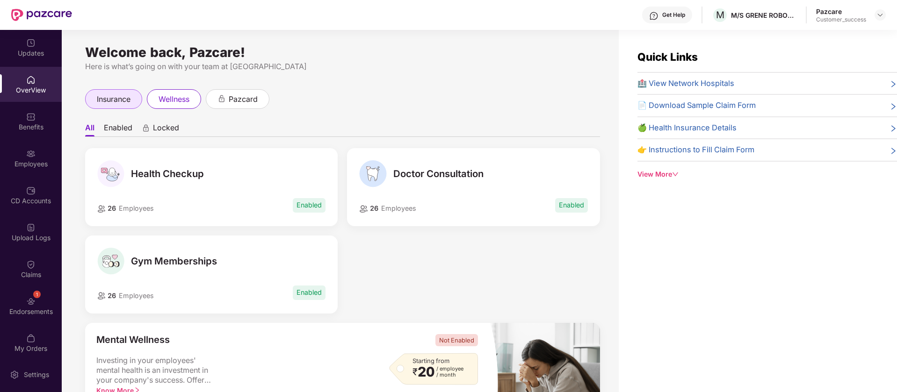
click at [117, 102] on span "insurance" at bounding box center [114, 100] width 34 height 12
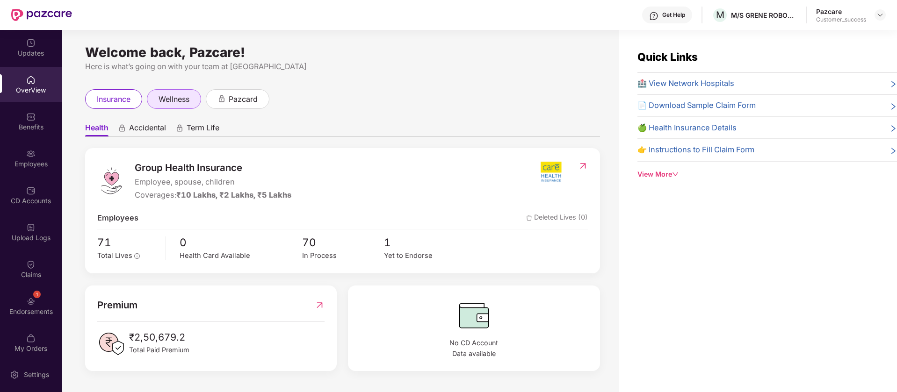
click at [192, 94] on div "wellness" at bounding box center [174, 99] width 54 height 20
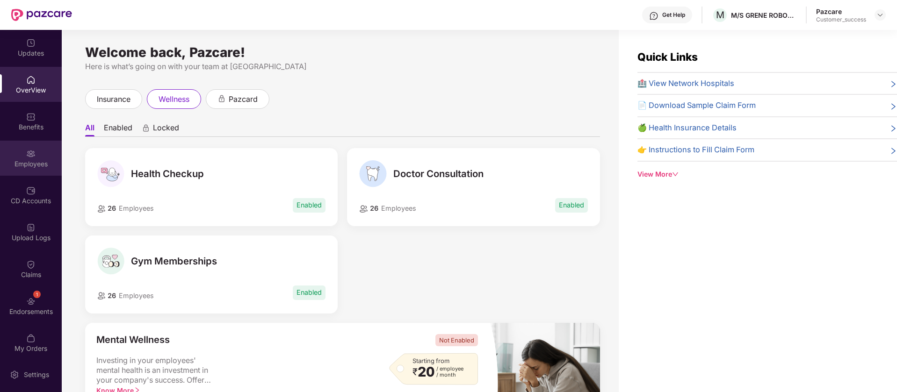
click at [39, 153] on div "Employees" at bounding box center [31, 158] width 62 height 35
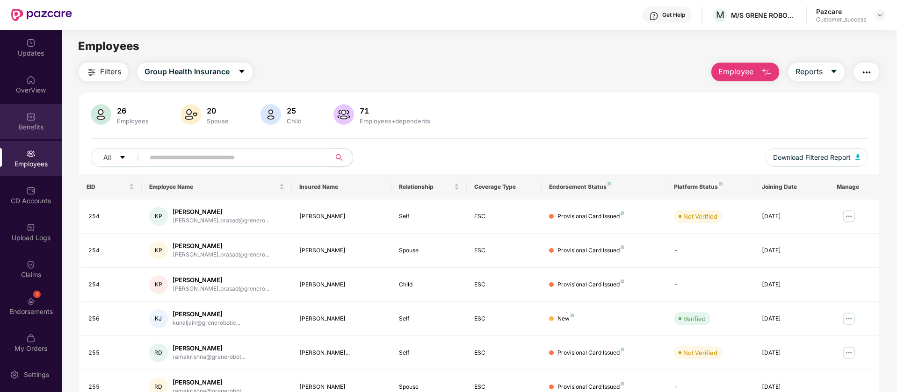
click at [30, 117] on img at bounding box center [30, 116] width 9 height 9
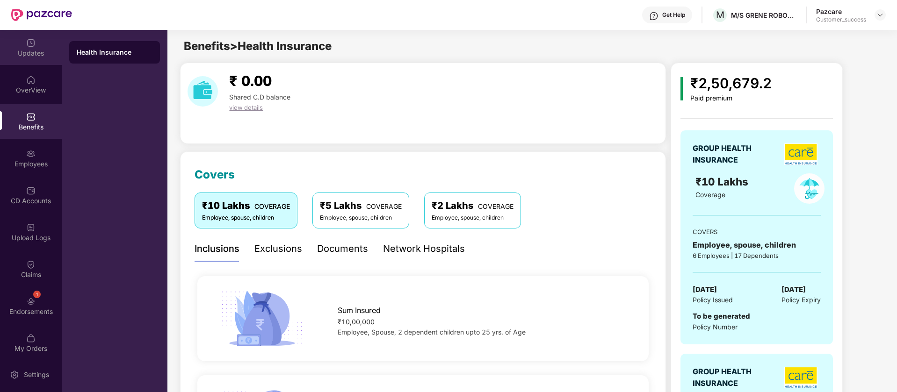
click at [36, 59] on div "Updates" at bounding box center [31, 47] width 62 height 35
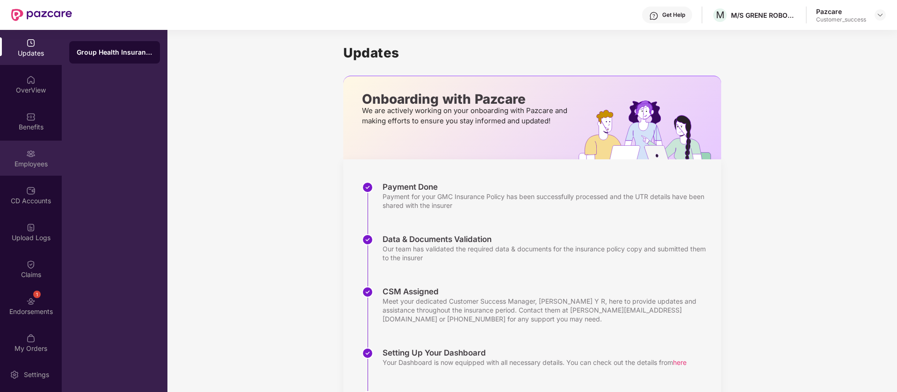
click at [29, 153] on img at bounding box center [30, 153] width 9 height 9
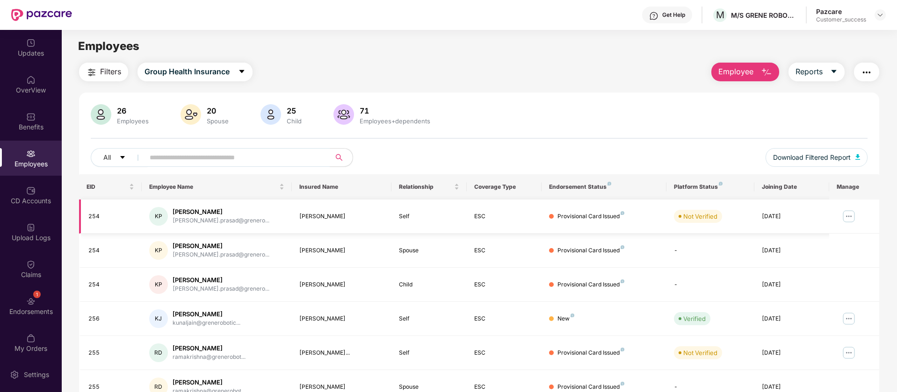
click at [846, 218] on img at bounding box center [848, 216] width 15 height 15
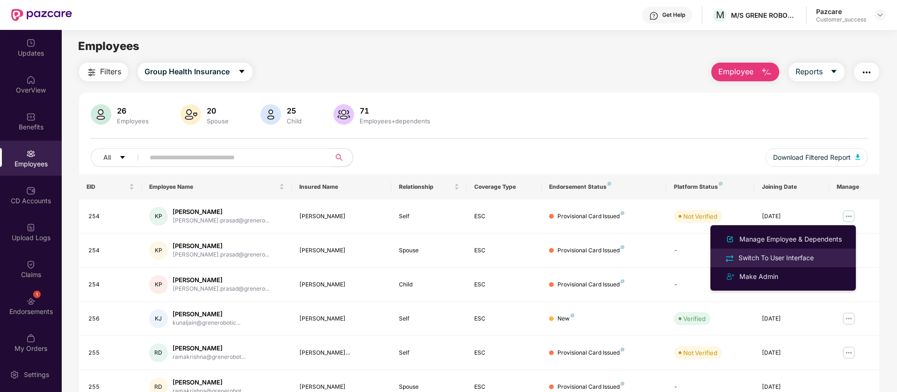
click at [803, 260] on div "Switch To User Interface" at bounding box center [775, 258] width 79 height 10
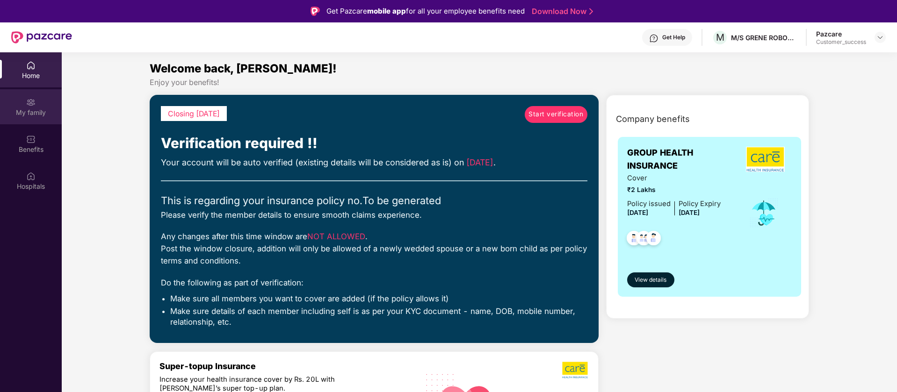
click at [30, 102] on img at bounding box center [30, 102] width 9 height 9
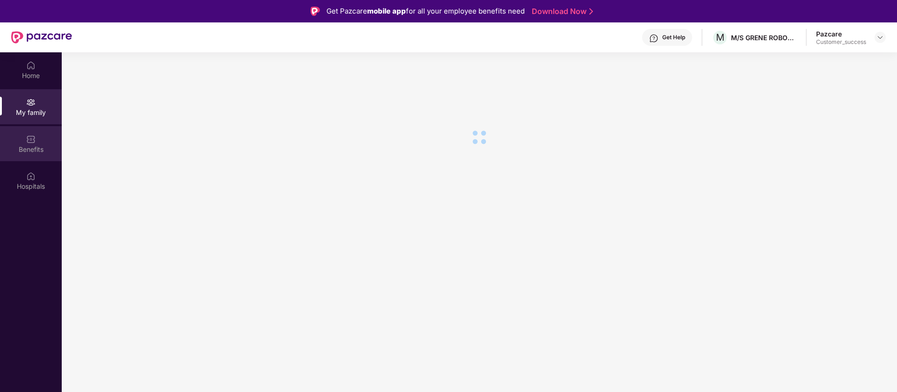
click at [13, 146] on div "Benefits" at bounding box center [31, 149] width 62 height 9
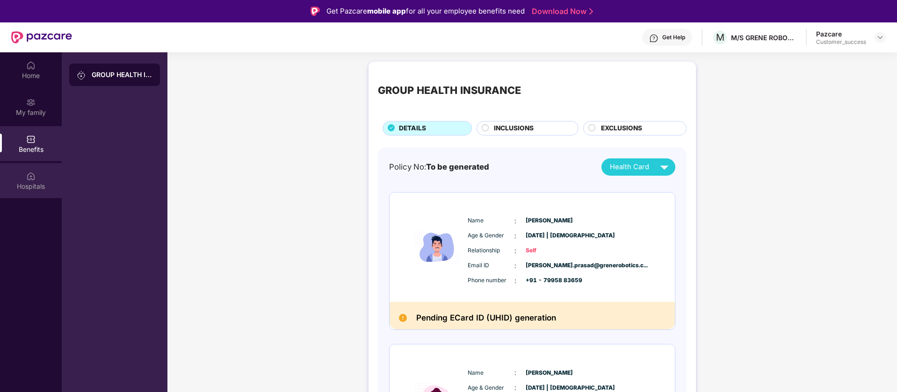
click at [39, 176] on div "Hospitals" at bounding box center [31, 180] width 62 height 35
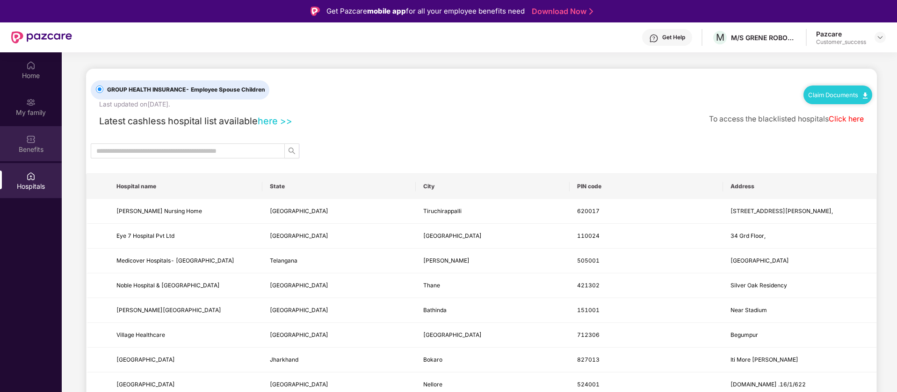
click at [34, 147] on div "Benefits" at bounding box center [31, 149] width 62 height 9
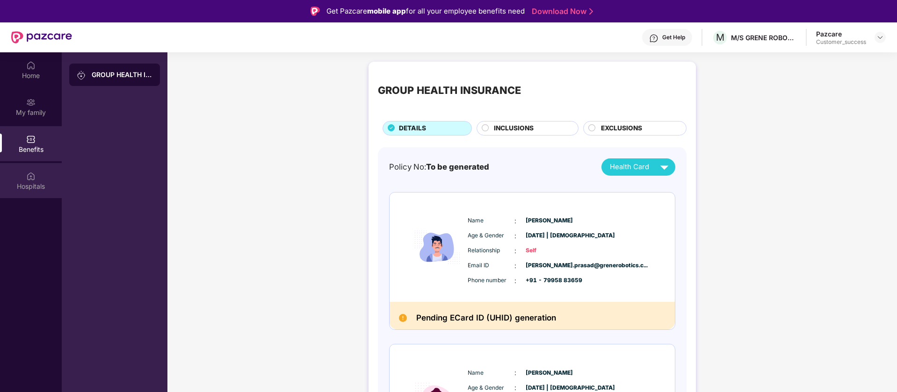
click at [35, 179] on img at bounding box center [30, 176] width 9 height 9
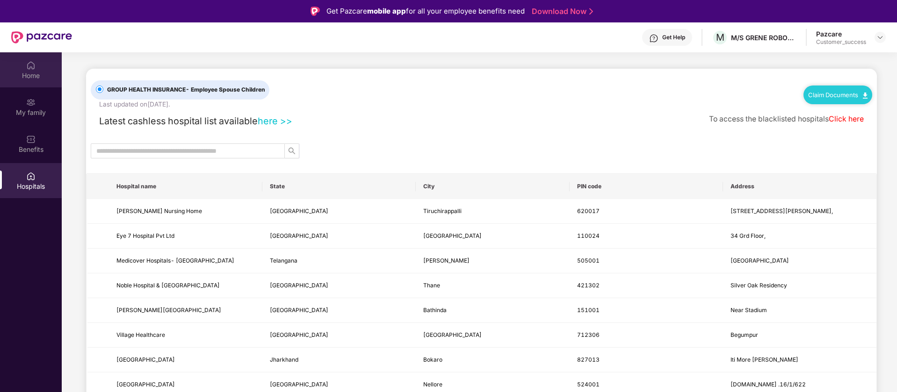
click at [34, 81] on div "Home" at bounding box center [31, 69] width 62 height 35
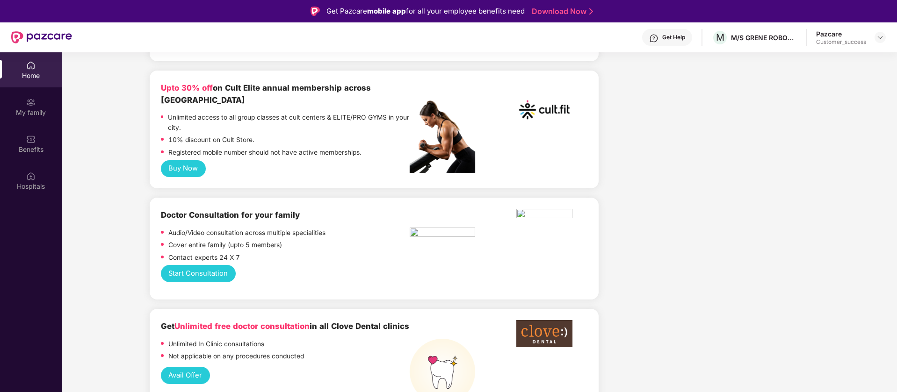
scroll to position [541, 0]
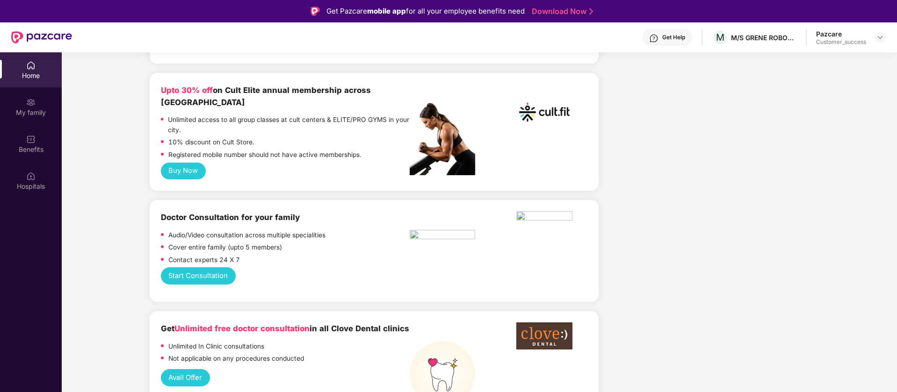
click at [660, 39] on div "Get Help" at bounding box center [667, 37] width 50 height 17
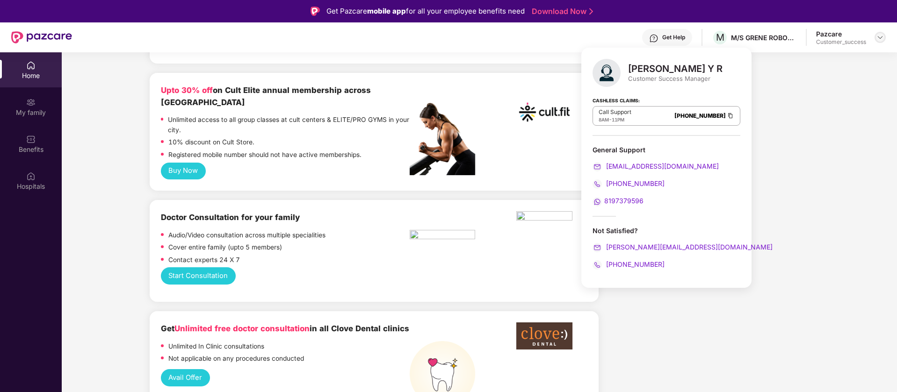
click at [879, 37] on img at bounding box center [879, 37] width 7 height 7
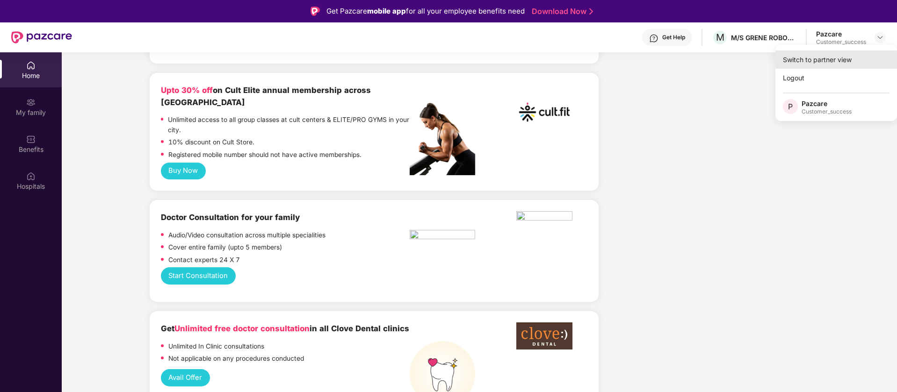
click at [824, 62] on div "Switch to partner view" at bounding box center [836, 59] width 122 height 18
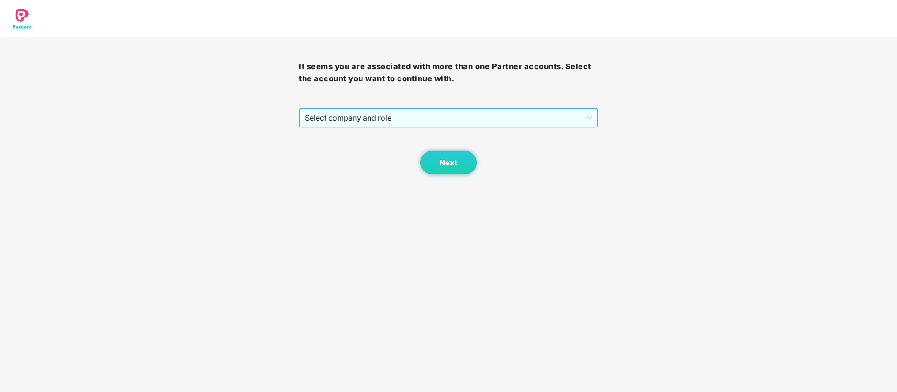
click at [457, 112] on span "Select company and role" at bounding box center [448, 118] width 287 height 18
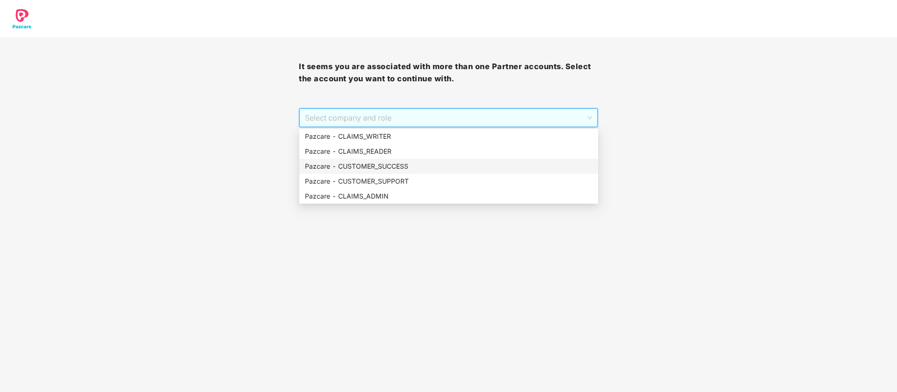
click at [404, 169] on div "Pazcare - CUSTOMER_SUCCESS" at bounding box center [449, 166] width 288 height 10
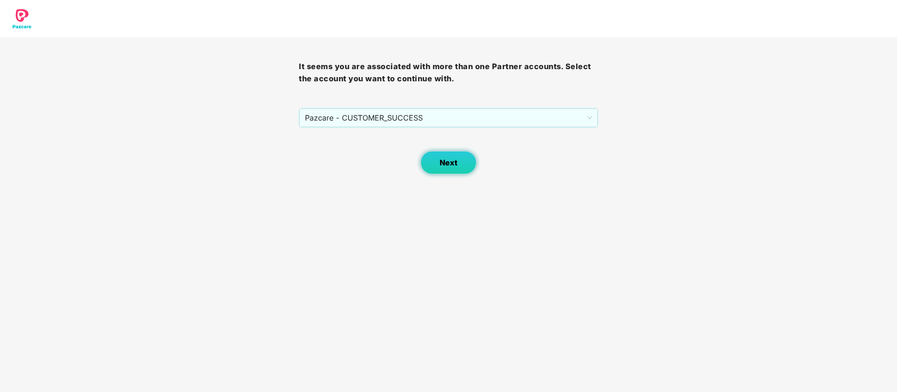
click at [446, 159] on span "Next" at bounding box center [449, 163] width 18 height 9
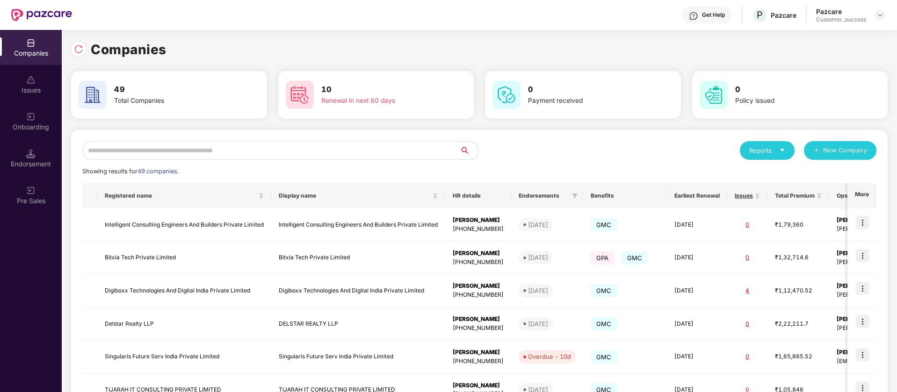
click at [130, 144] on input "text" at bounding box center [270, 150] width 377 height 19
click at [879, 13] on img at bounding box center [879, 14] width 7 height 7
click at [416, 149] on input "text" at bounding box center [270, 150] width 377 height 19
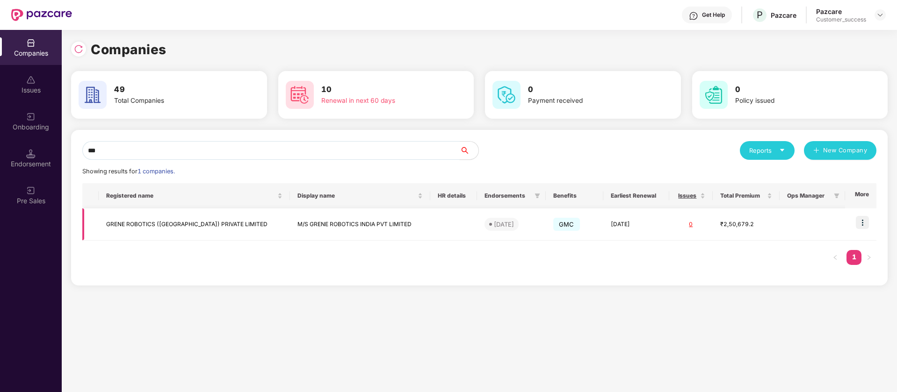
type input "***"
click at [865, 222] on img at bounding box center [862, 222] width 13 height 13
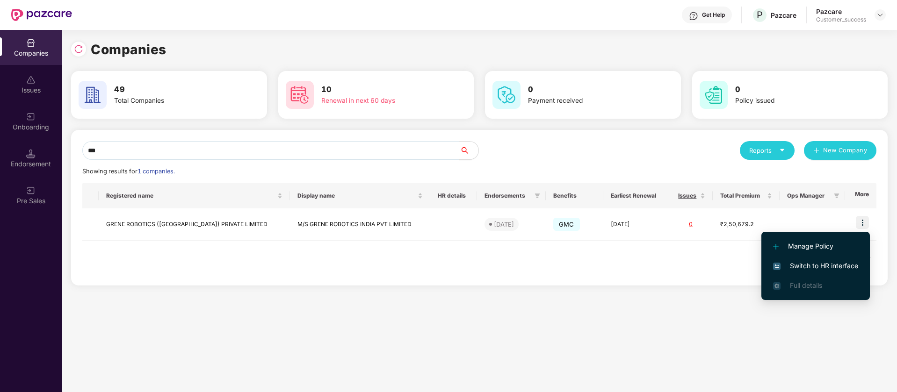
click at [832, 267] on span "Switch to HR interface" at bounding box center [815, 266] width 85 height 10
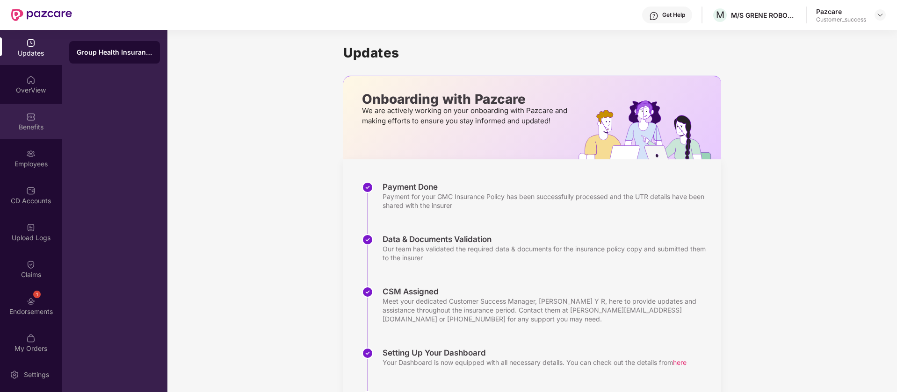
click at [36, 125] on div "Benefits" at bounding box center [31, 127] width 62 height 9
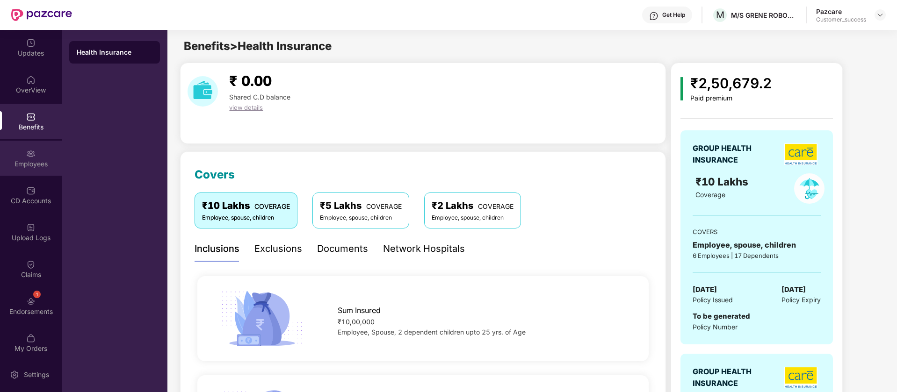
click at [29, 155] on img at bounding box center [30, 153] width 9 height 9
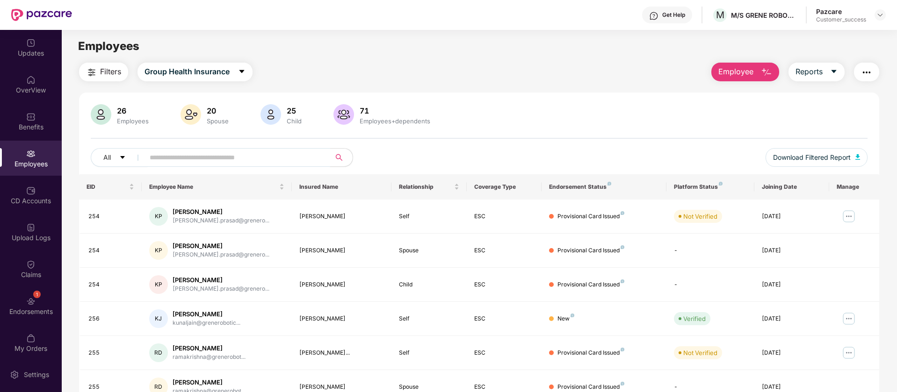
click at [209, 165] on span at bounding box center [234, 157] width 192 height 19
type input "*"
click at [555, 117] on div "26 Employees 20 Spouse 25 Child [DEMOGRAPHIC_DATA] Employees+dependents" at bounding box center [479, 115] width 777 height 22
click at [249, 156] on input "text" at bounding box center [234, 158] width 168 height 14
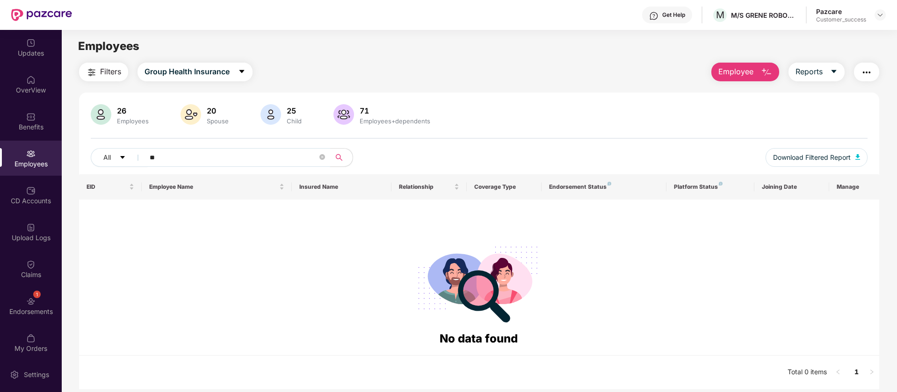
type input "*"
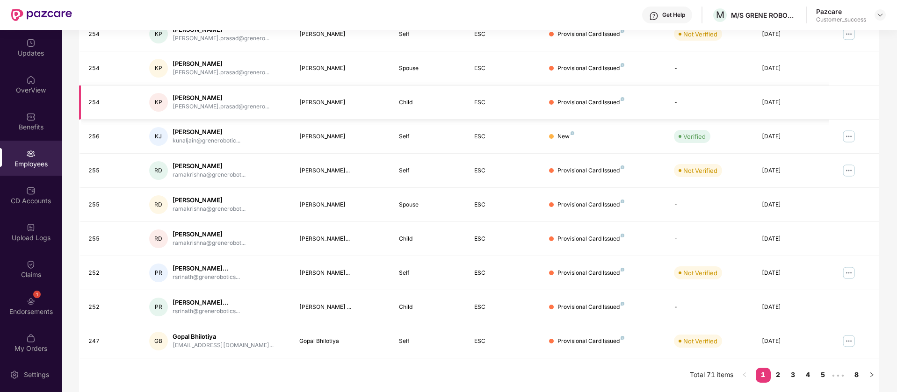
scroll to position [0, 0]
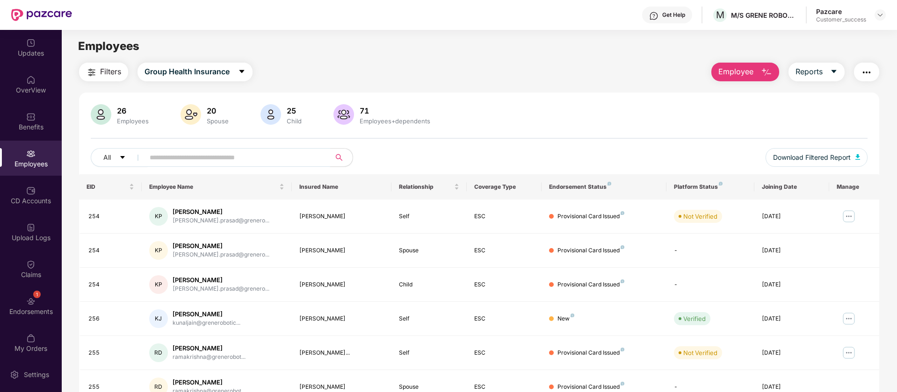
click at [870, 69] on img "button" at bounding box center [866, 72] width 11 height 11
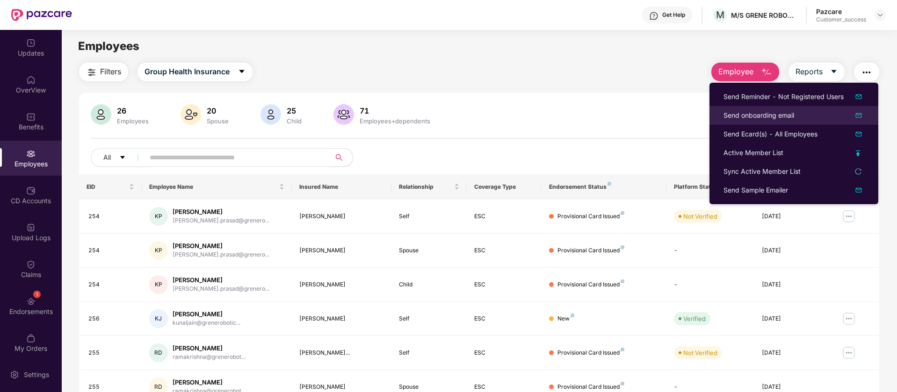
click at [860, 115] on img at bounding box center [858, 115] width 11 height 11
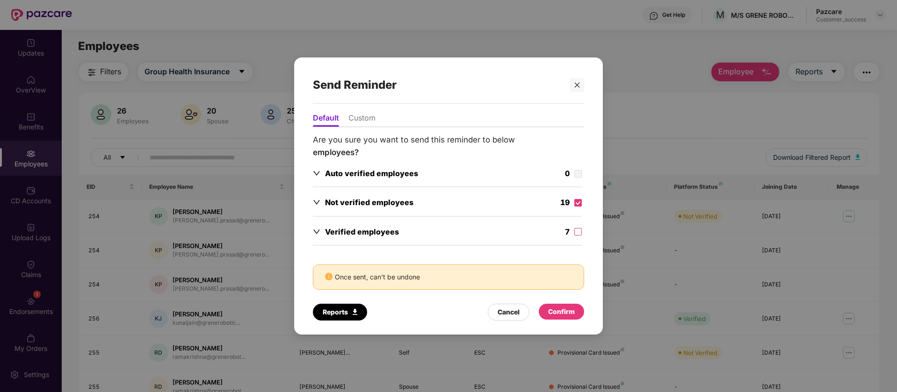
click at [568, 317] on div "Confirm" at bounding box center [561, 312] width 27 height 10
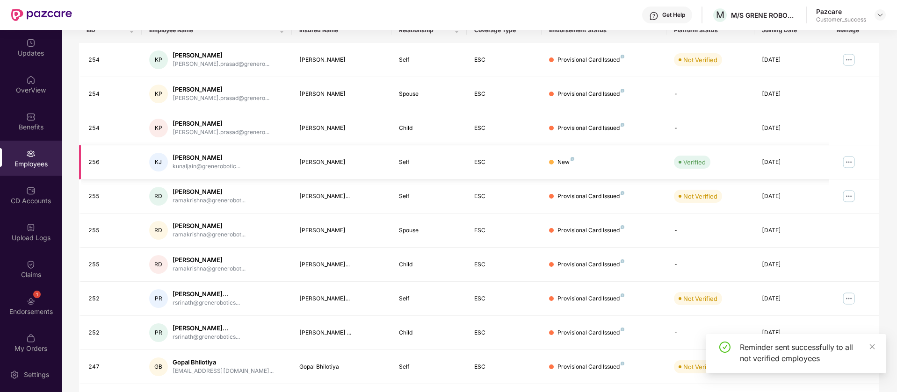
scroll to position [182, 0]
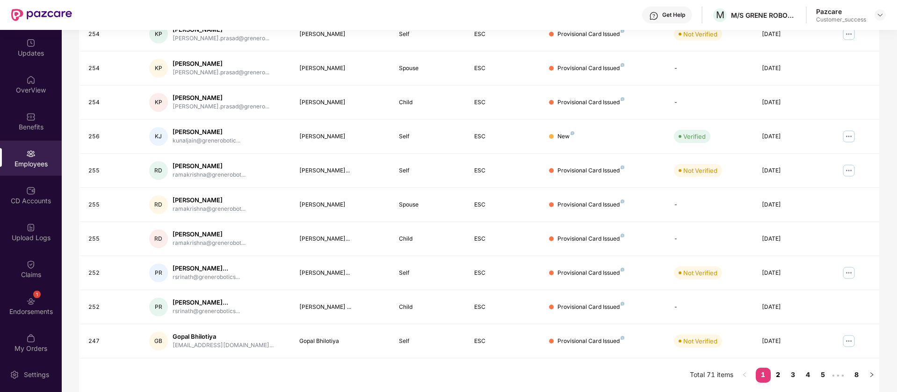
click at [779, 379] on link "2" at bounding box center [778, 375] width 15 height 14
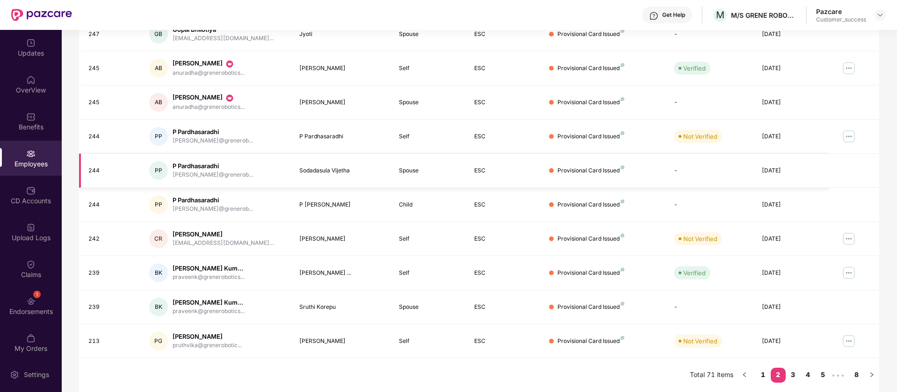
scroll to position [65, 0]
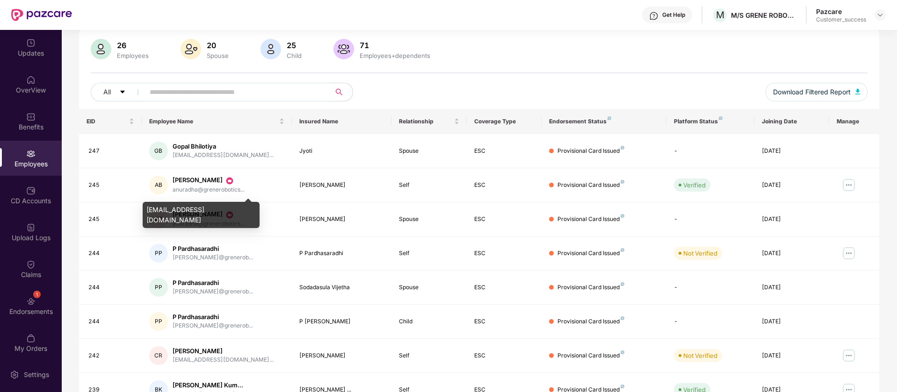
click at [201, 213] on div "[EMAIL_ADDRESS][DOMAIN_NAME]" at bounding box center [201, 215] width 117 height 26
copy div "[EMAIL_ADDRESS][DOMAIN_NAME]"
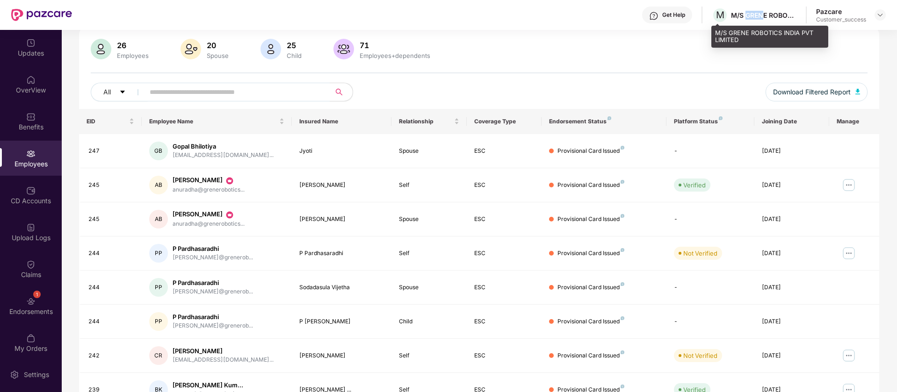
drag, startPoint x: 746, startPoint y: 16, endPoint x: 765, endPoint y: 26, distance: 20.9
click at [765, 26] on div "Get Help M M/S GRENE ROBOTICS INDIA PVT LIMITED Pazcare Customer_success" at bounding box center [479, 15] width 814 height 30
drag, startPoint x: 728, startPoint y: 34, endPoint x: 786, endPoint y: 44, distance: 59.8
click at [786, 44] on div "M/S GRENE ROBOTICS INDIA PVT LIMITED" at bounding box center [769, 37] width 117 height 22
copy div "GRENE ROBOTICS INDIA PVT LIMITED"
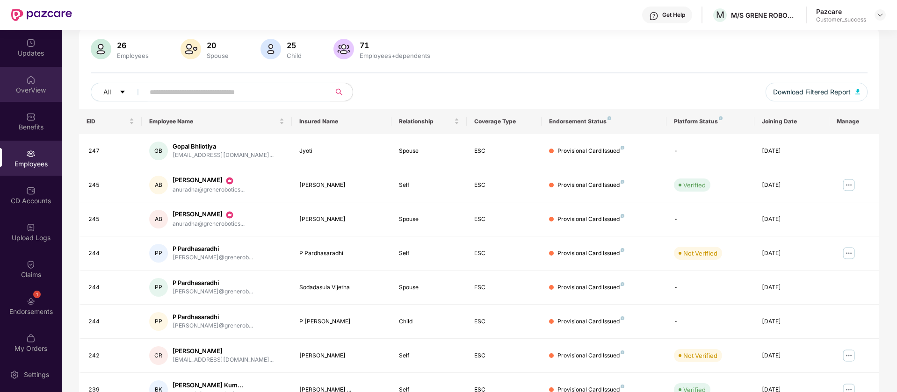
click at [18, 78] on div "OverView" at bounding box center [31, 84] width 62 height 35
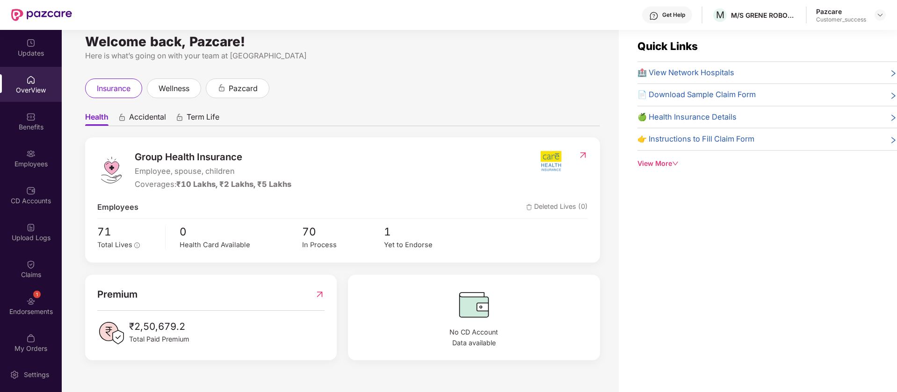
scroll to position [0, 0]
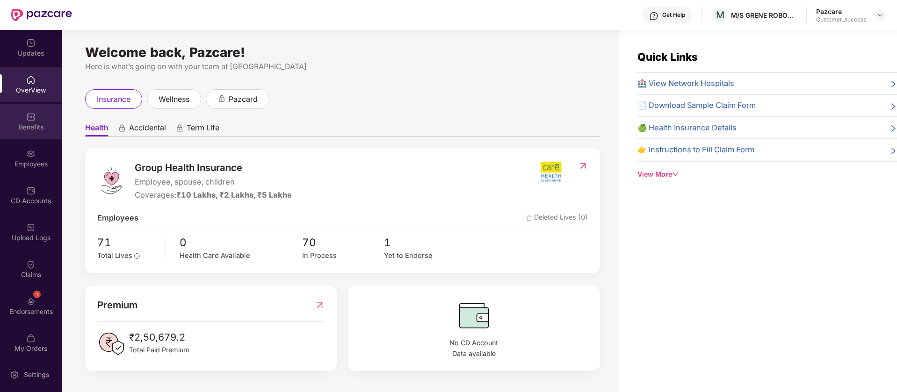
click at [26, 119] on img at bounding box center [30, 116] width 9 height 9
